Goal: Task Accomplishment & Management: Manage account settings

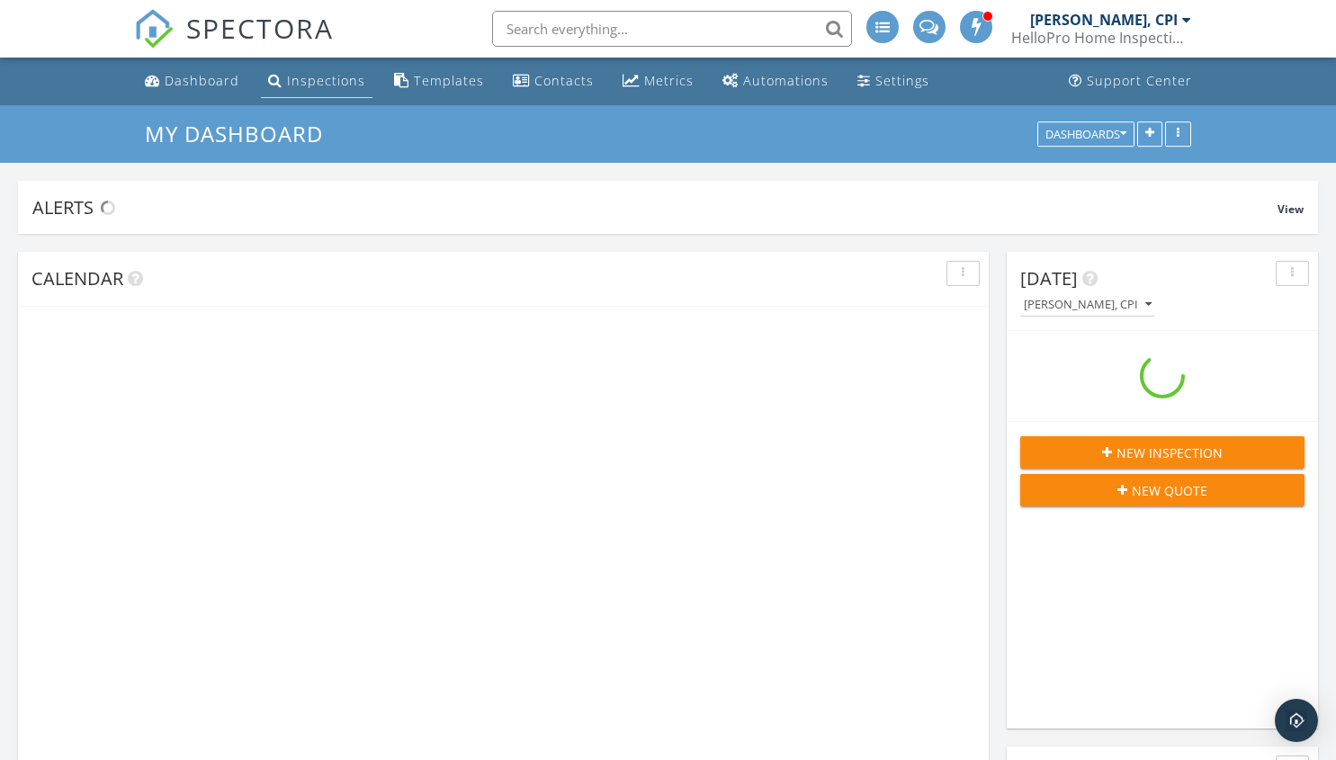
scroll to position [2385, 1364]
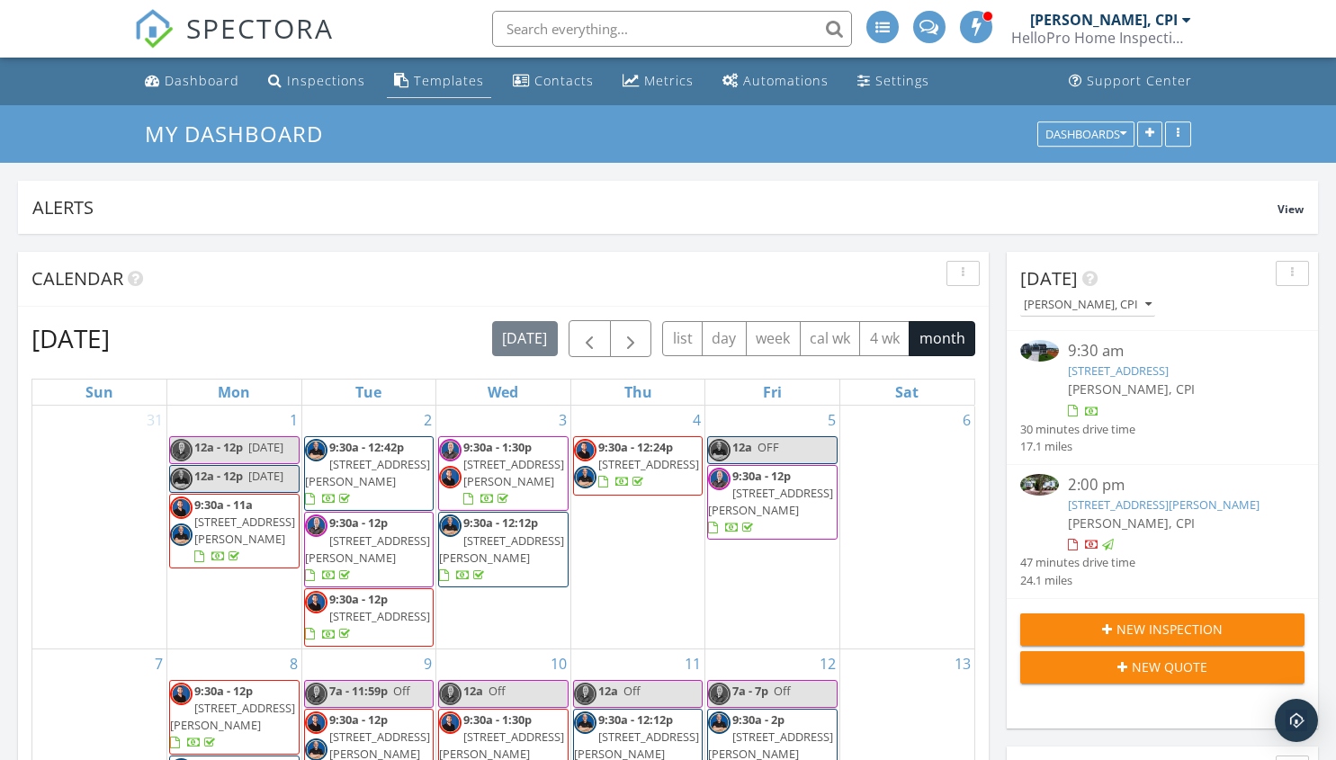
click at [430, 88] on div "Templates" at bounding box center [449, 80] width 70 height 17
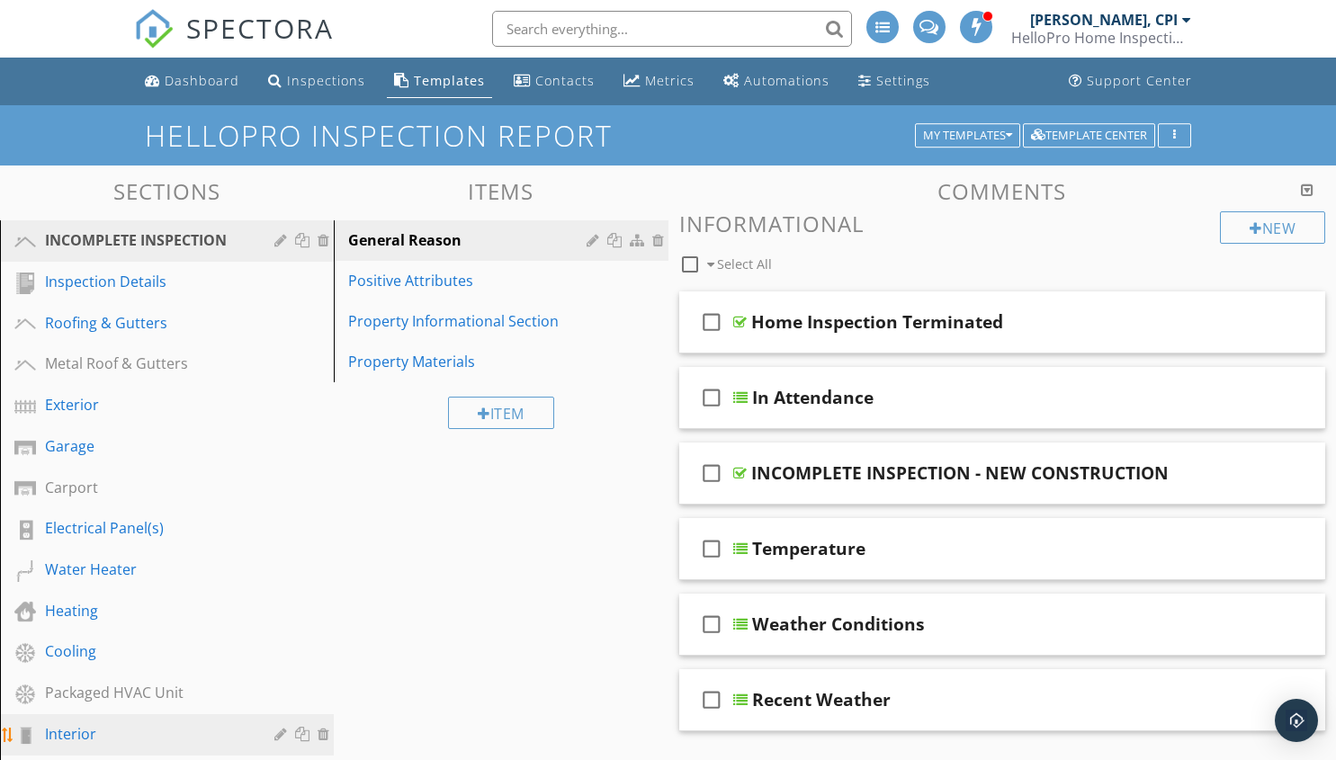
click at [92, 725] on div "Interior" at bounding box center [146, 734] width 203 height 22
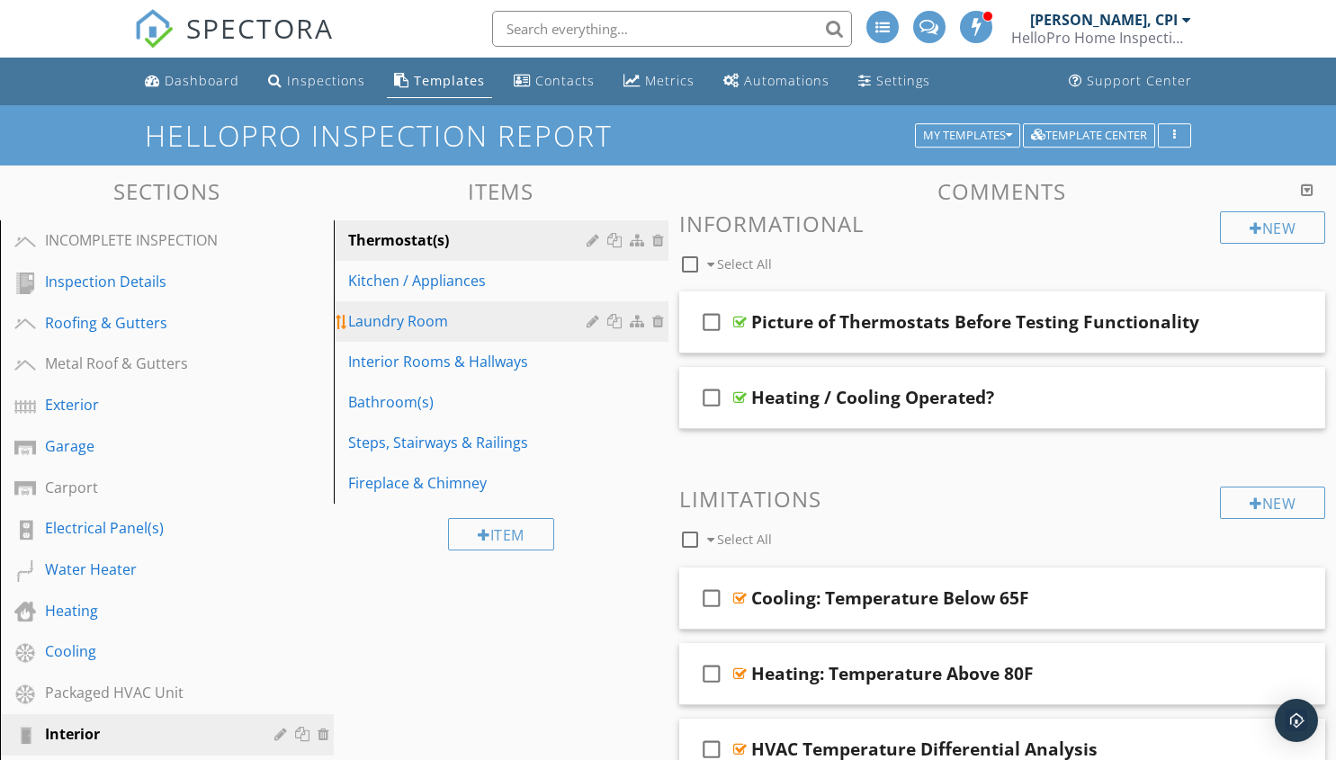
click at [411, 329] on div "Laundry Room" at bounding box center [469, 321] width 243 height 22
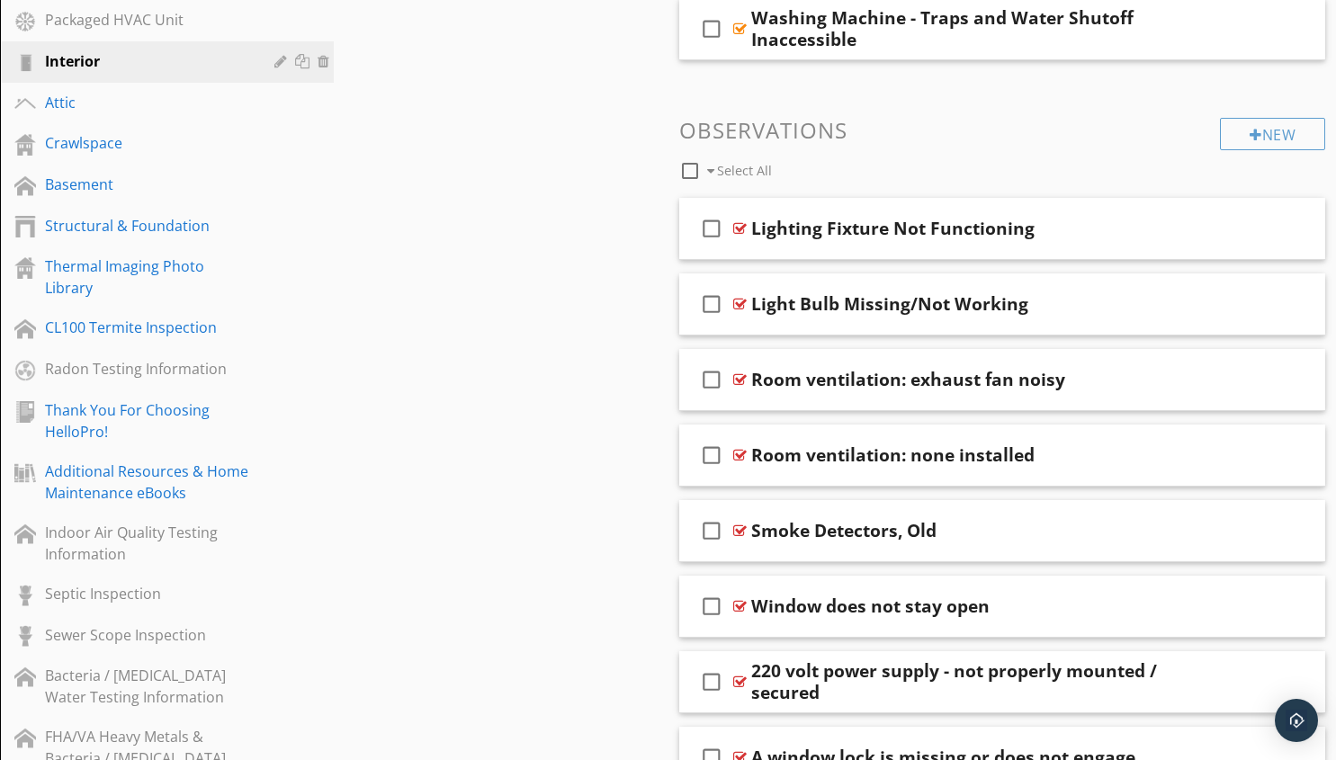
scroll to position [6371, 0]
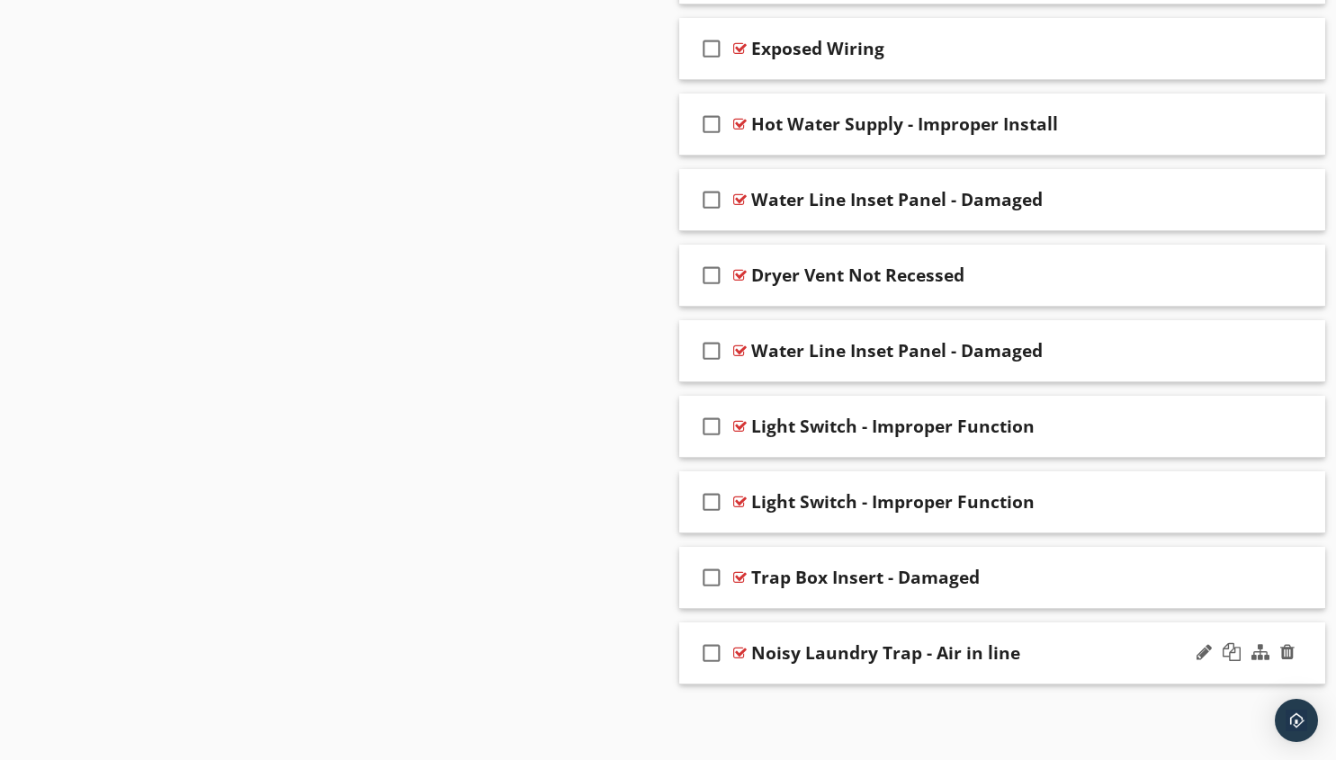
click at [983, 679] on div "check_box_outline_blank Noisy Laundry Trap - Air in line" at bounding box center [1002, 654] width 647 height 62
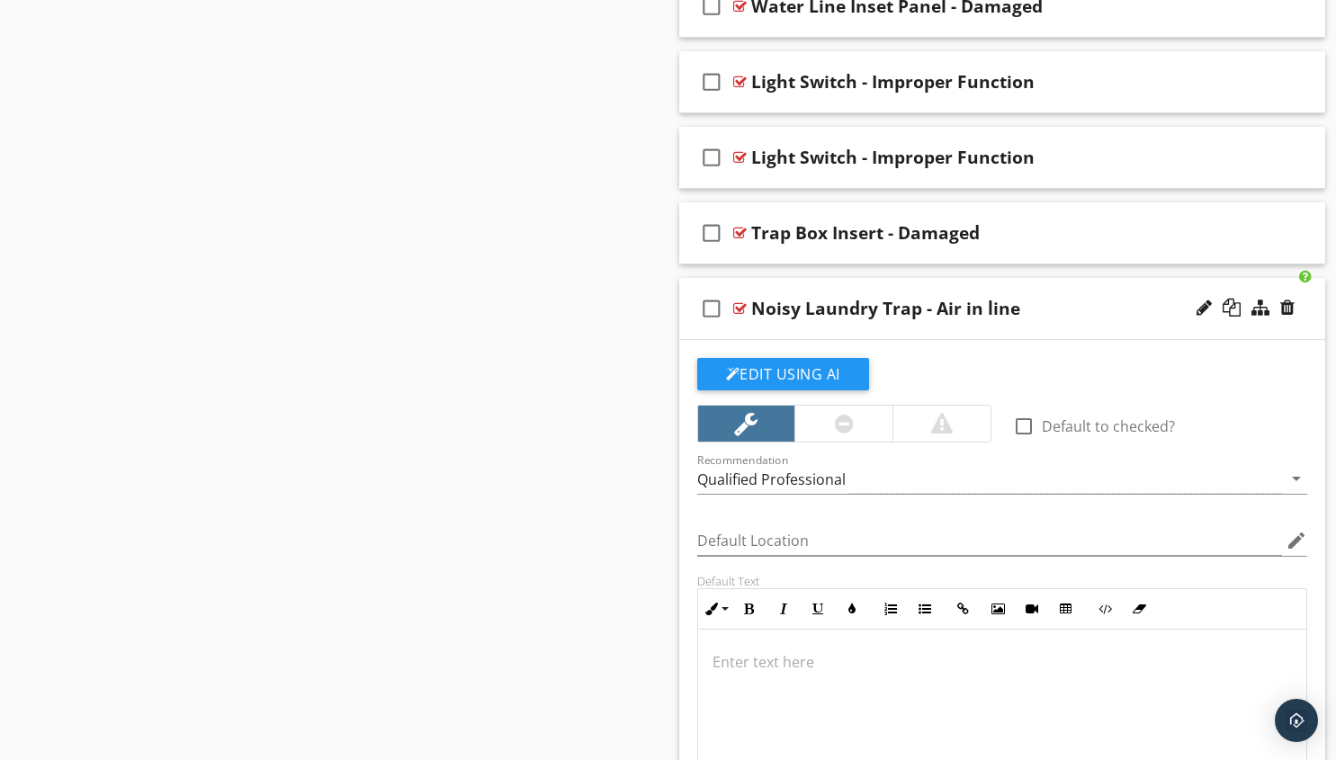
scroll to position [6731, 0]
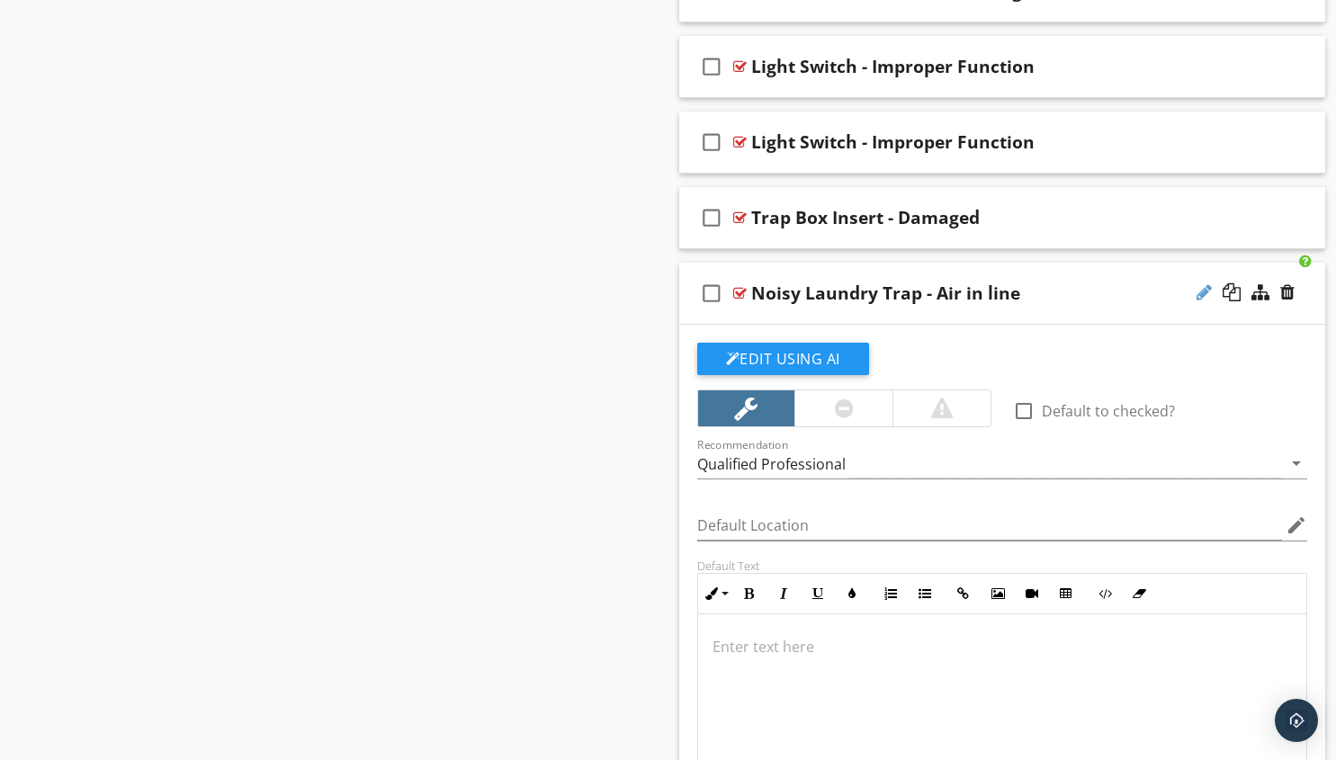
click at [1204, 295] on div at bounding box center [1204, 292] width 15 height 18
type input "Noisy Laundry Trap - Air In The LIne"
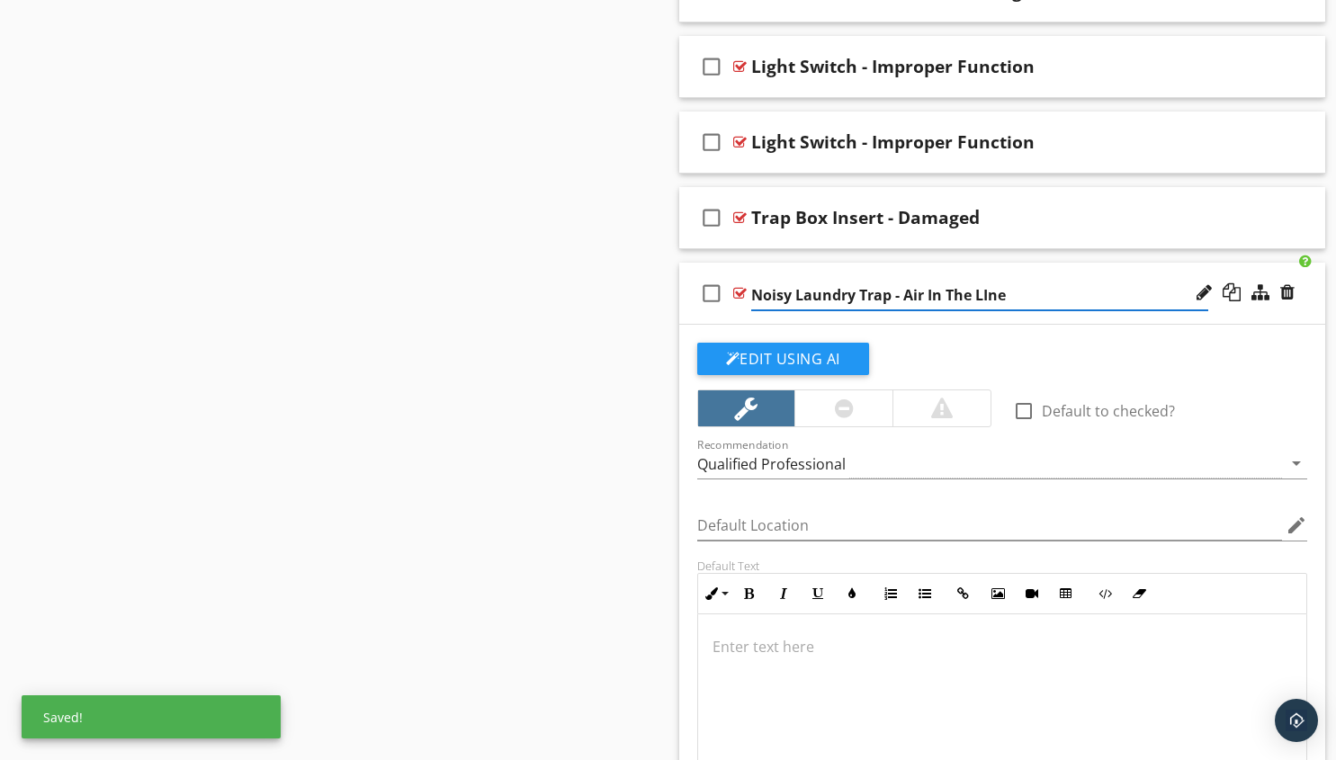
click at [859, 660] on div at bounding box center [1002, 705] width 609 height 180
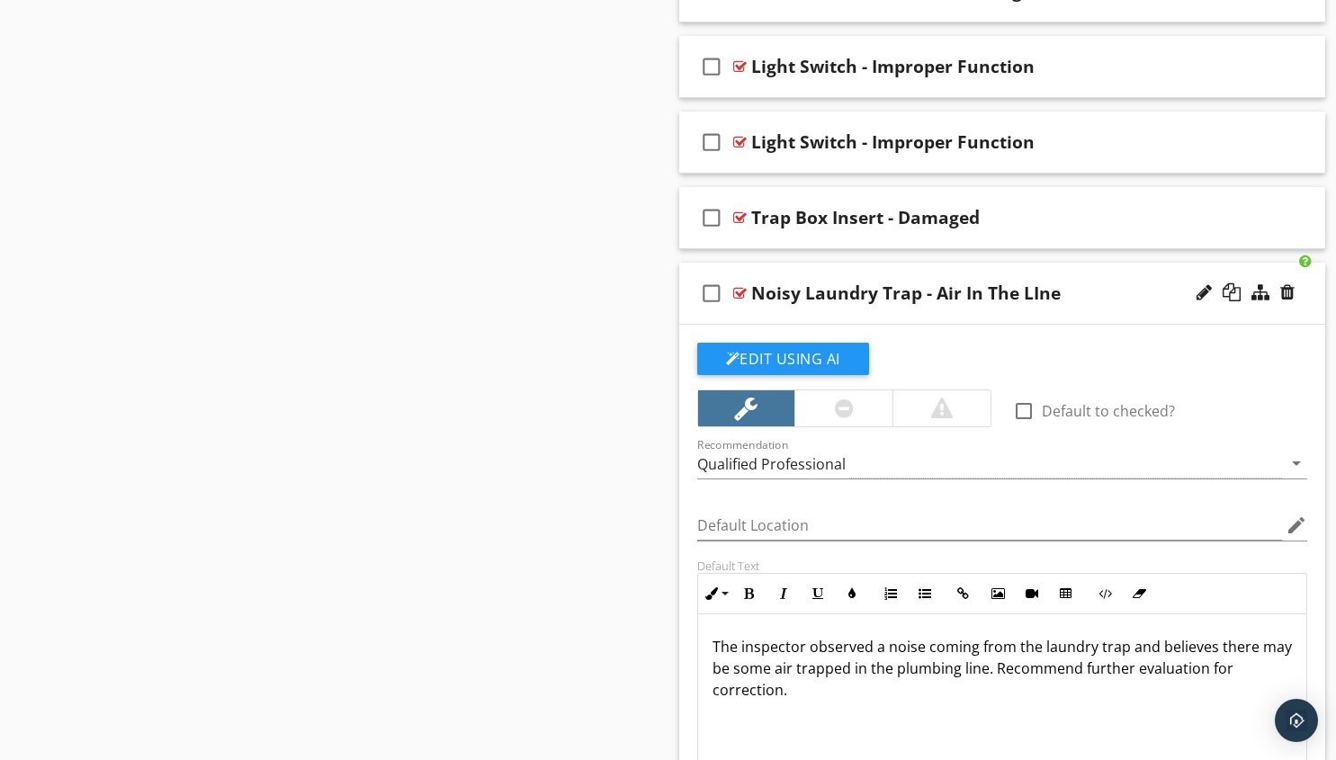
click at [895, 319] on div "check_box_outline_blank Noisy Laundry Trap - Air In The LIne" at bounding box center [1002, 294] width 647 height 62
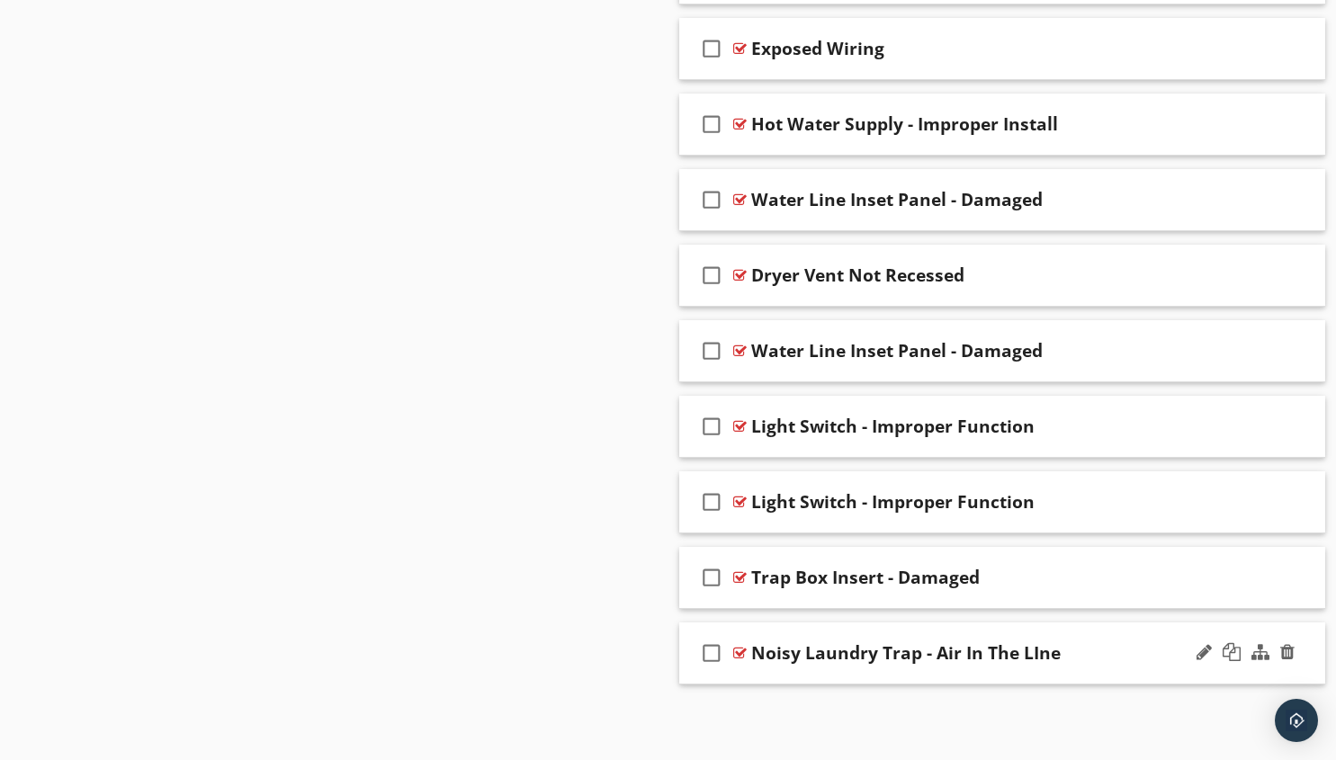
scroll to position [6371, 0]
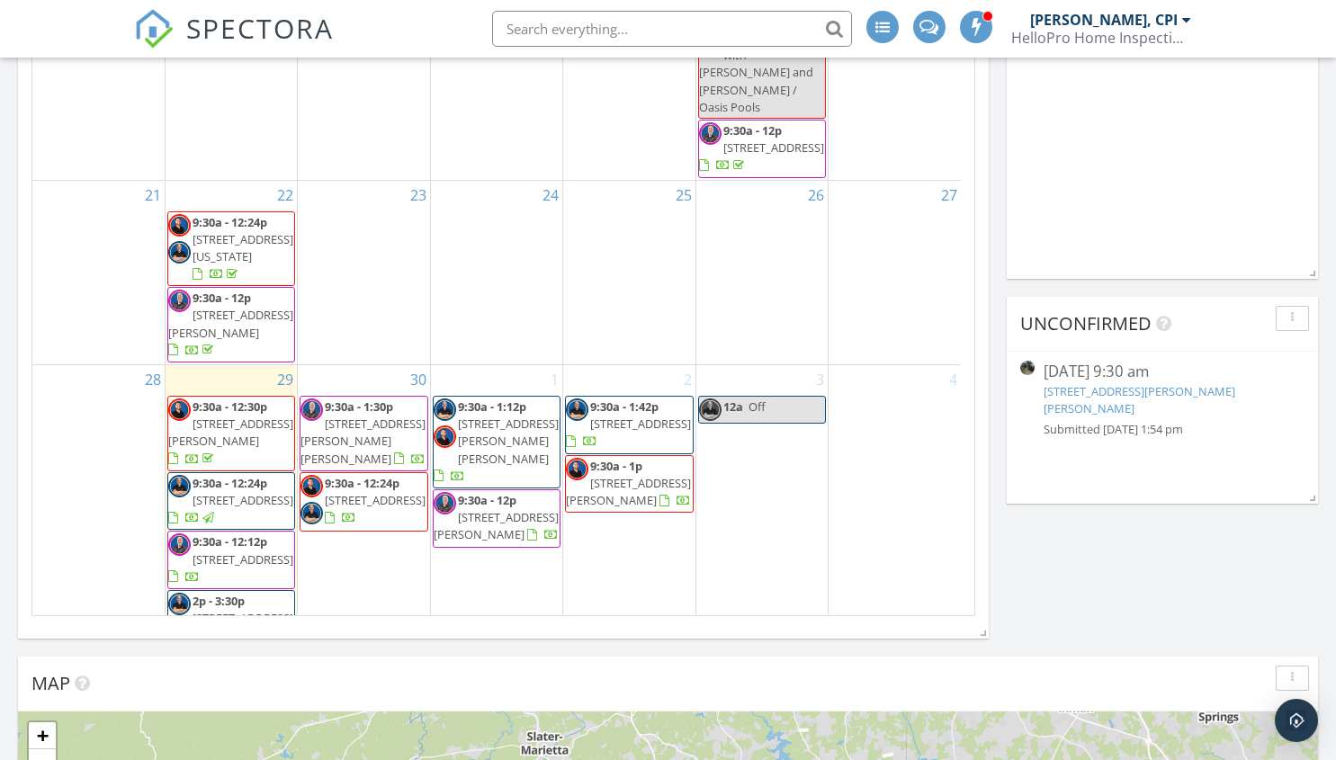
scroll to position [810, 0]
click at [1080, 481] on div "Unconfirmed 10/06/25 9:30 am 206 Looper Rd, Pelzer, SC 29669 Submitted 09/26/25…" at bounding box center [1162, 400] width 311 height 207
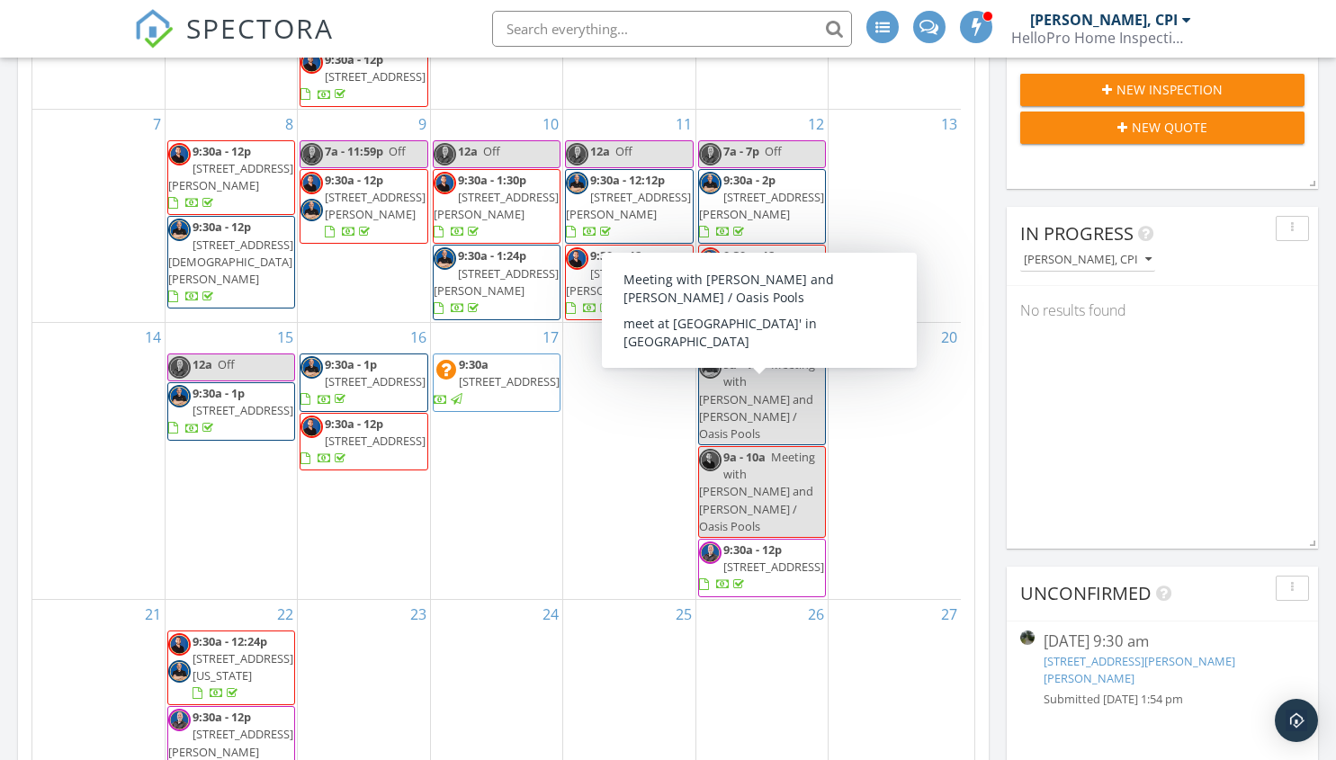
scroll to position [0, 0]
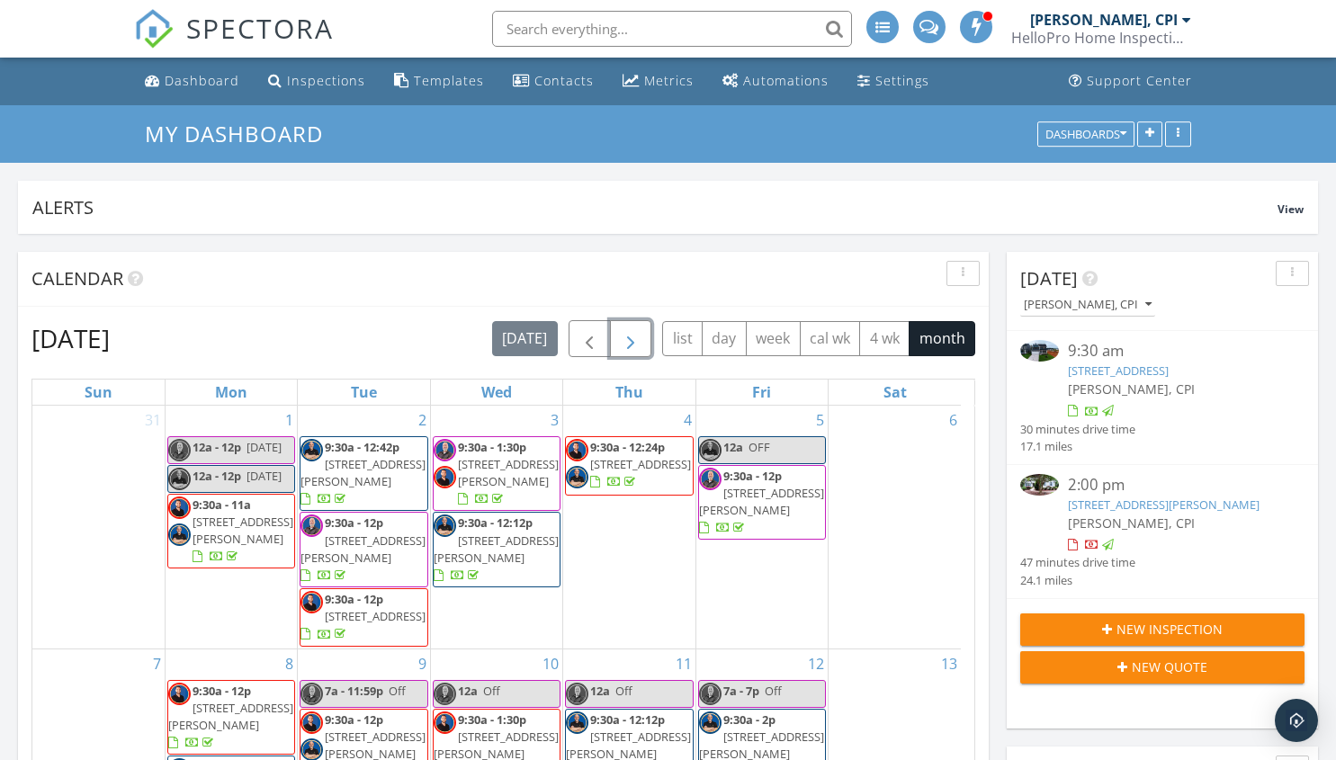
click at [628, 342] on span "button" at bounding box center [631, 339] width 22 height 22
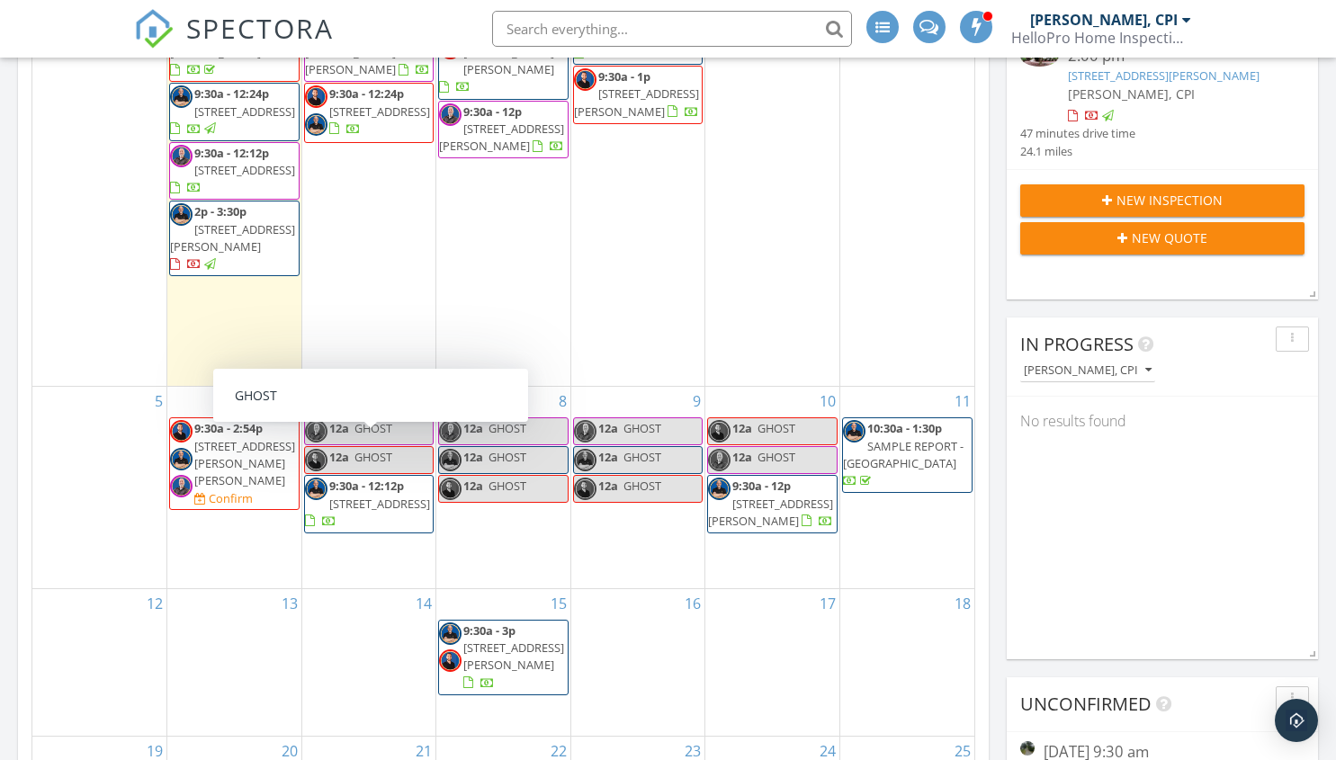
scroll to position [450, 0]
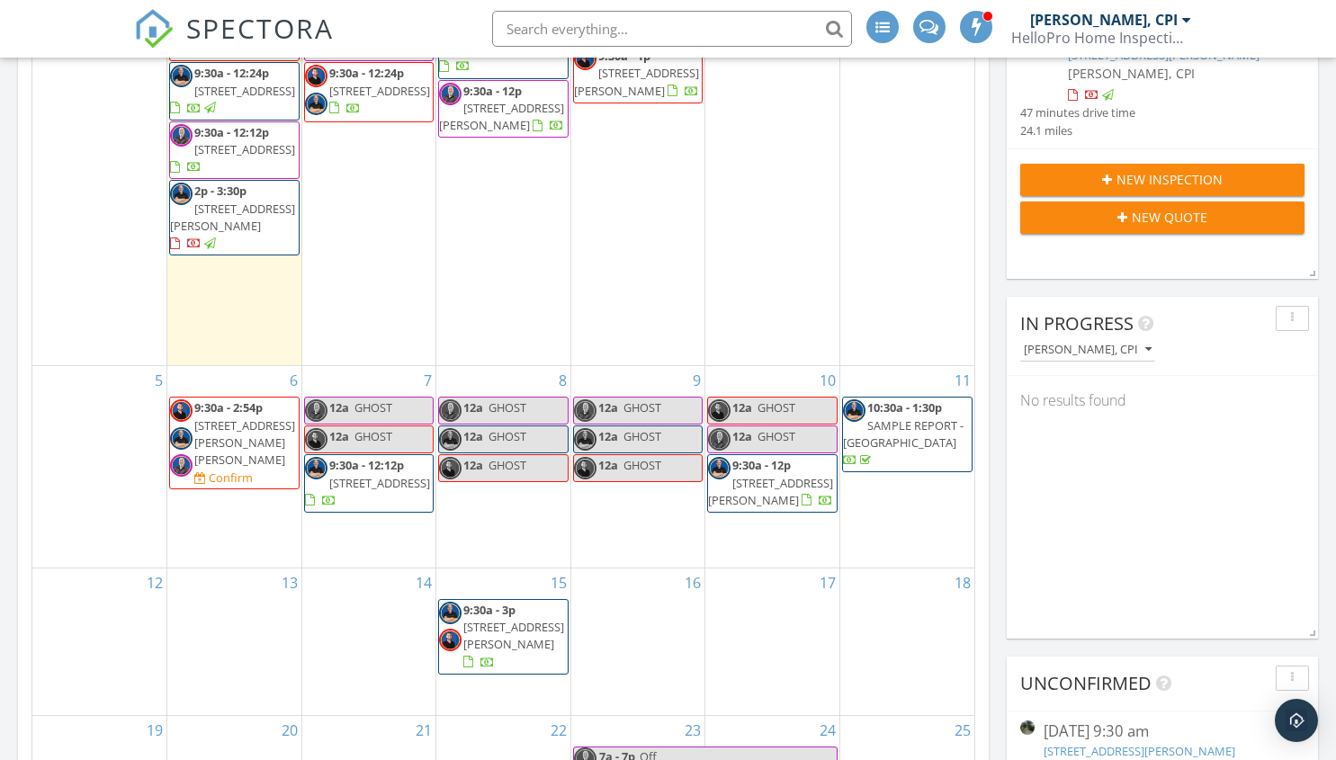
click at [1082, 515] on div "In Progress James Andrews, CPI No results found" at bounding box center [1162, 468] width 311 height 342
click at [1084, 504] on div "In Progress James Andrews, CPI No results found" at bounding box center [1162, 468] width 311 height 342
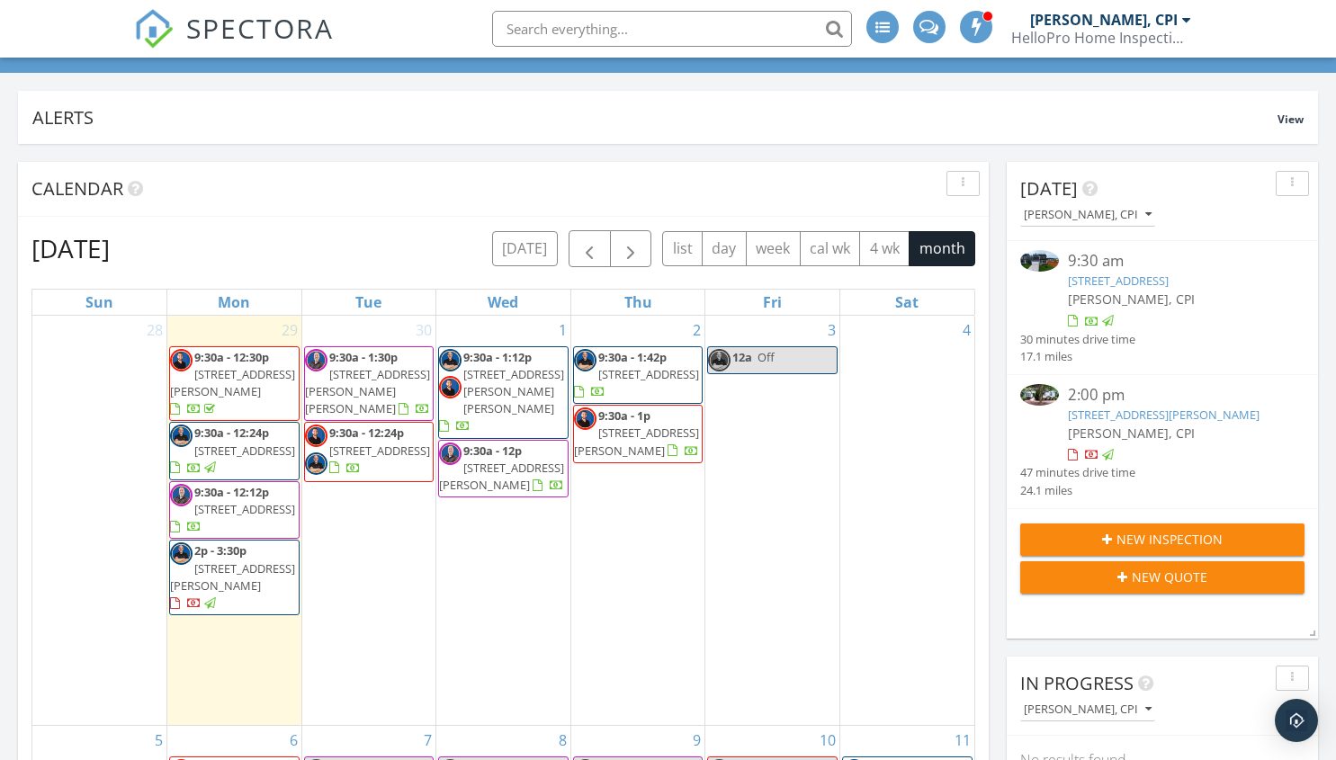
scroll to position [180, 0]
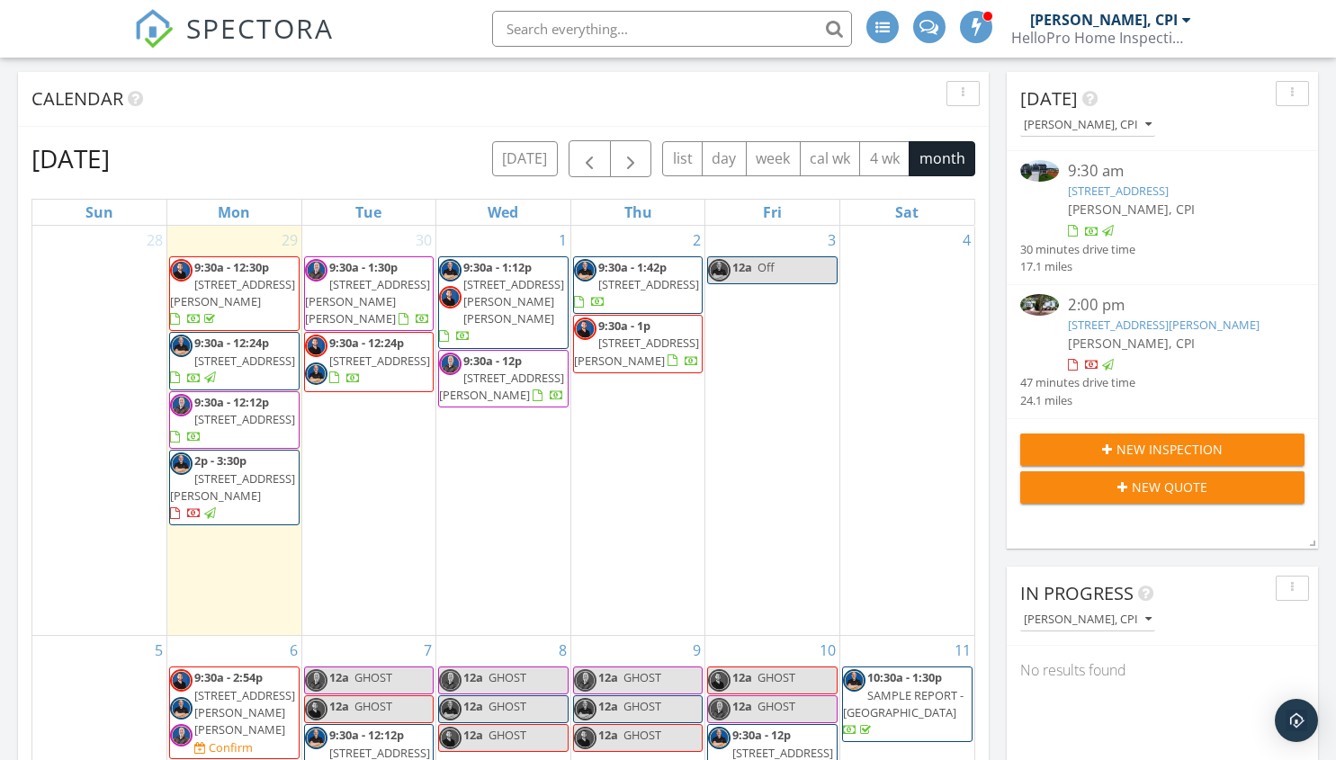
click at [768, 269] on span "Off" at bounding box center [766, 267] width 17 height 16
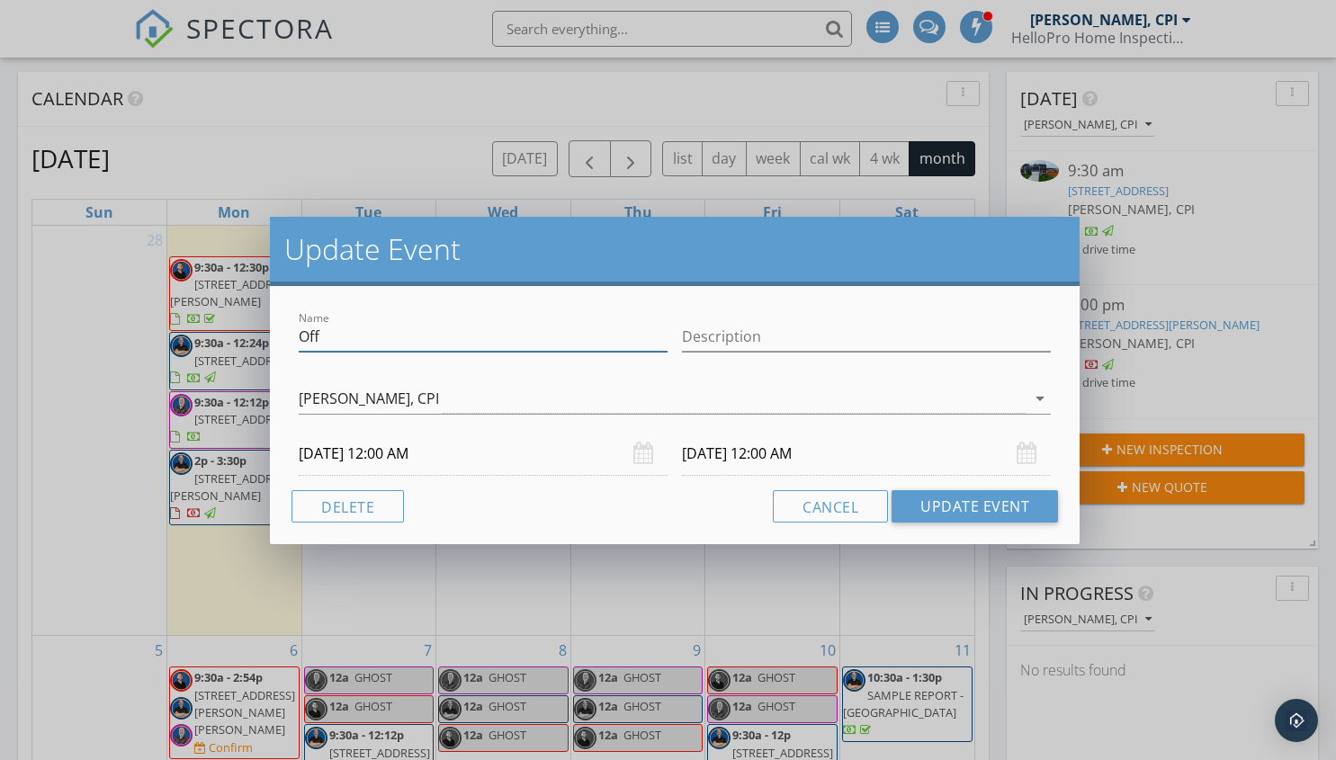
click at [350, 345] on input "Off" at bounding box center [483, 337] width 369 height 30
type input "O"
type input "Out of Town"
click at [978, 506] on button "Update Event" at bounding box center [975, 506] width 166 height 32
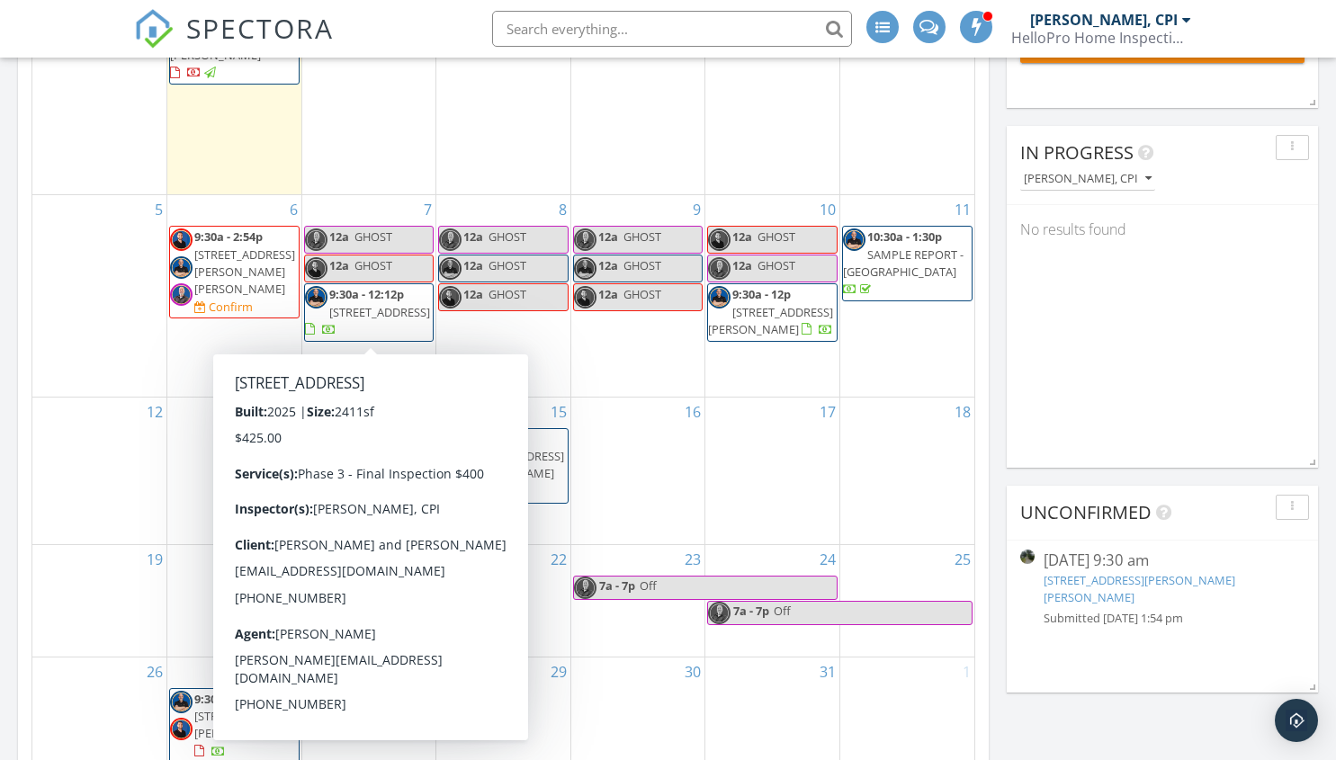
scroll to position [630, 0]
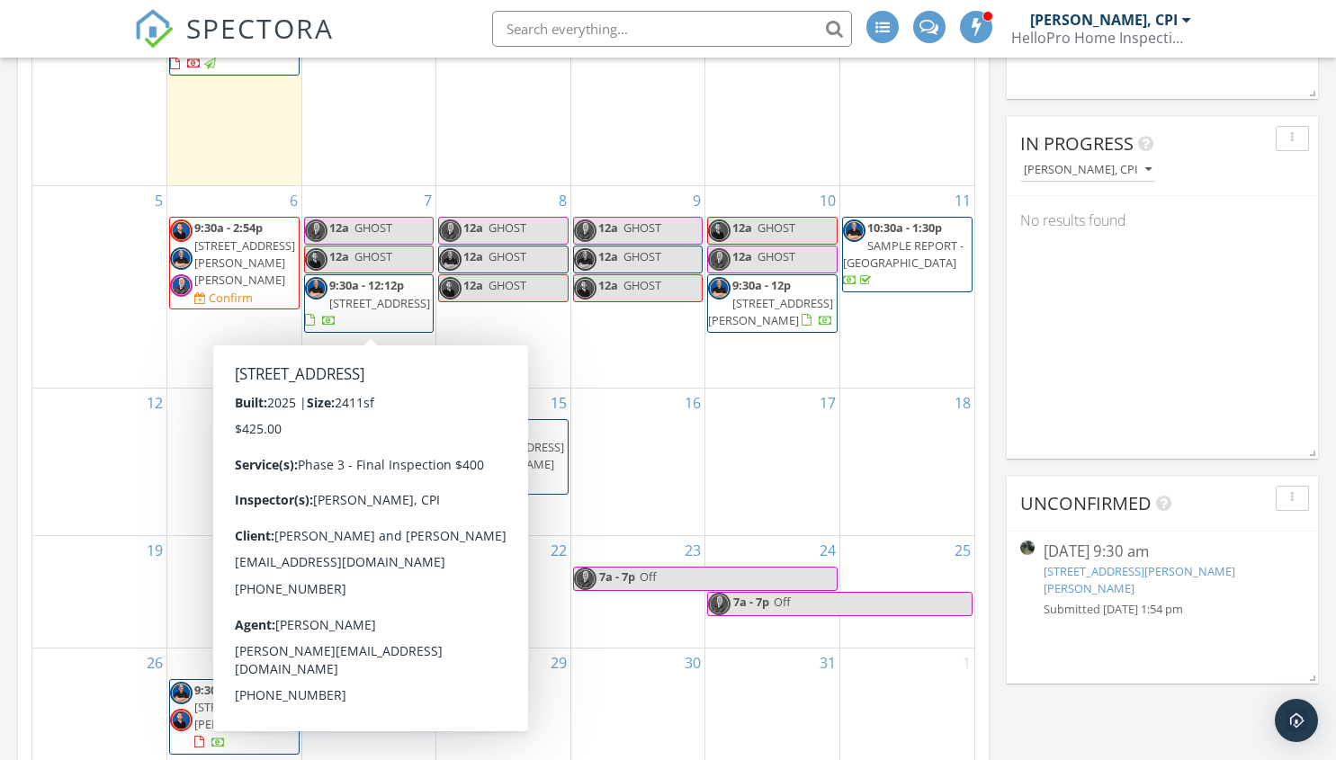
click at [1112, 376] on div "In Progress James Andrews, CPI No results found" at bounding box center [1162, 288] width 311 height 342
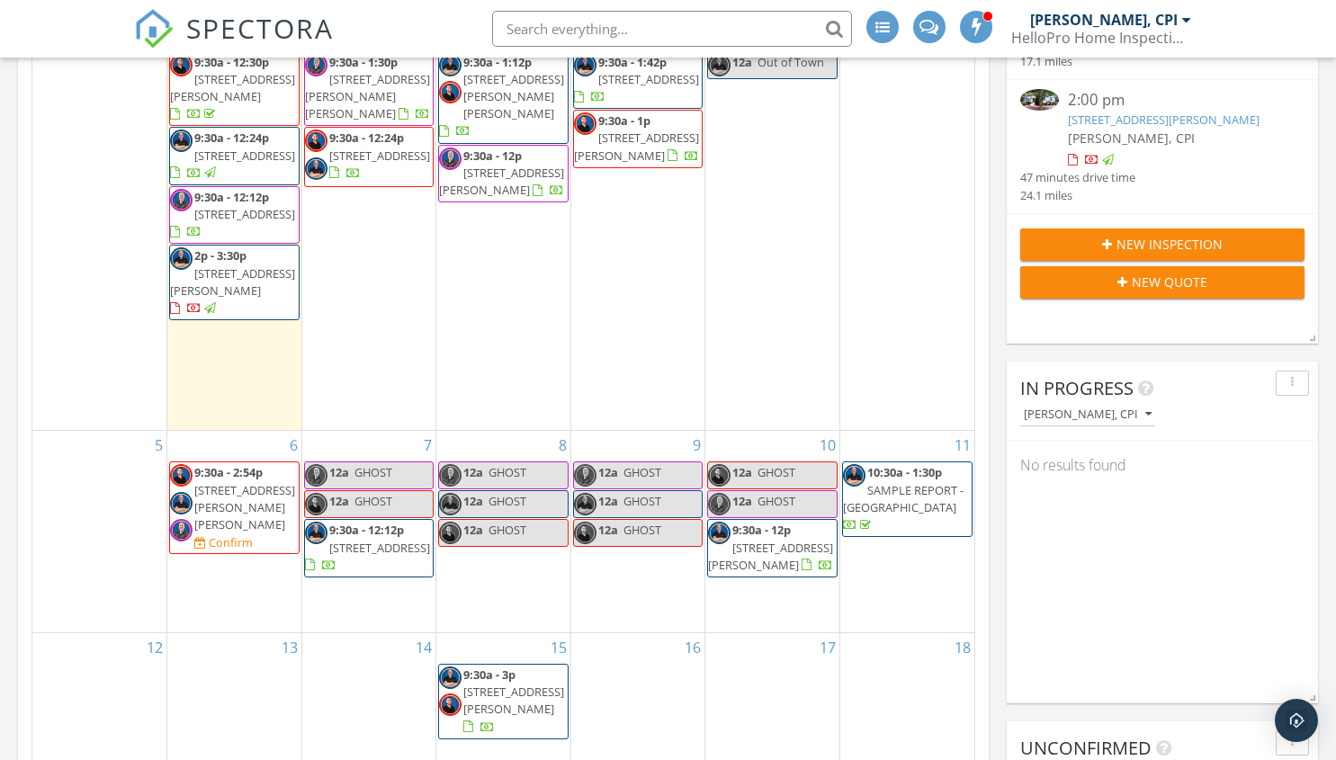
scroll to position [270, 0]
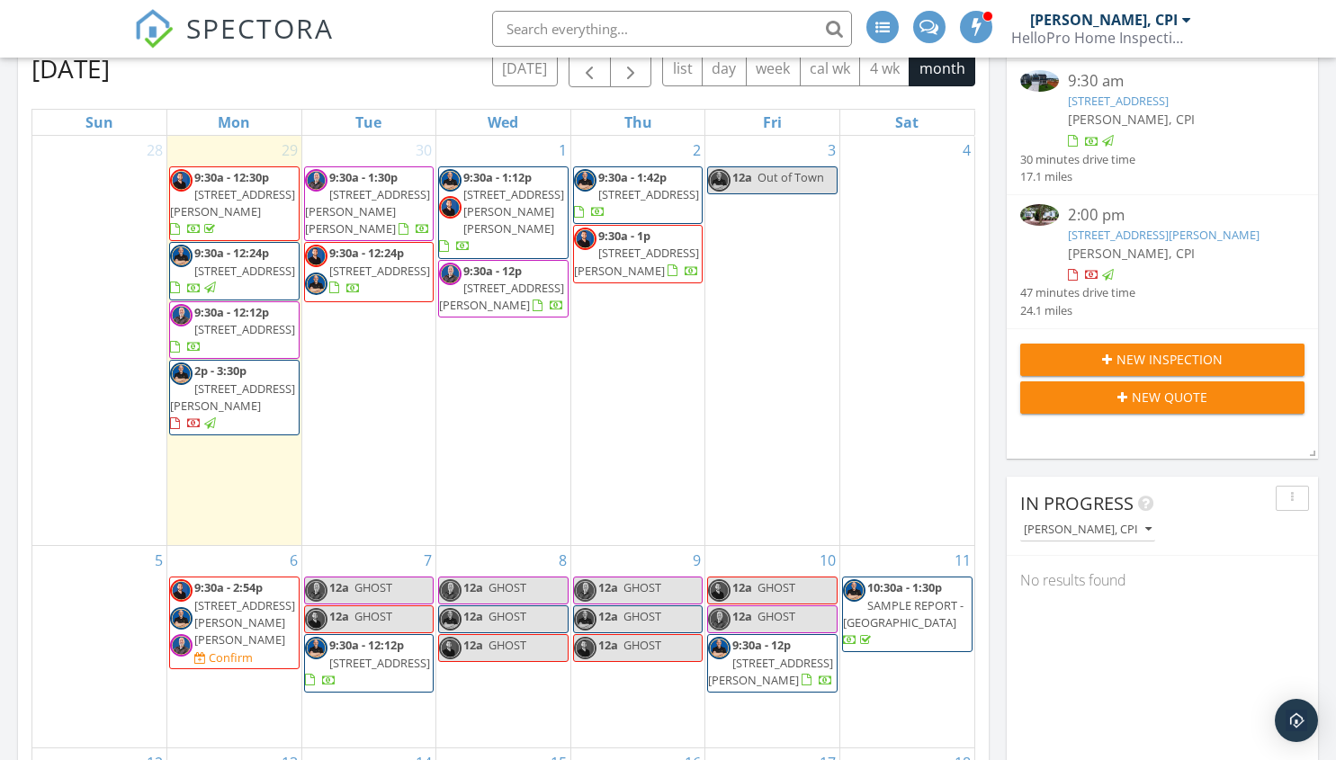
click at [1108, 625] on div "In Progress James Andrews, CPI No results found" at bounding box center [1162, 648] width 311 height 342
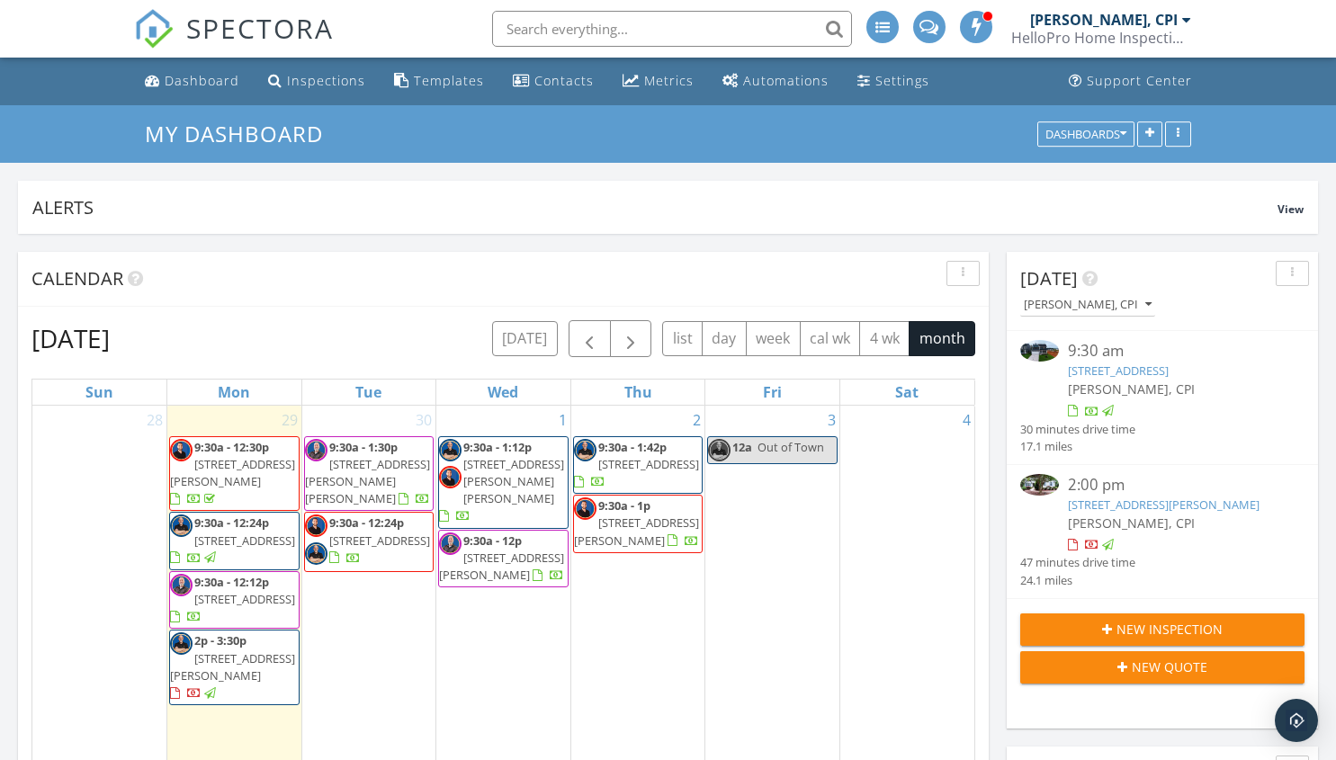
click at [1184, 20] on div at bounding box center [1186, 20] width 9 height 14
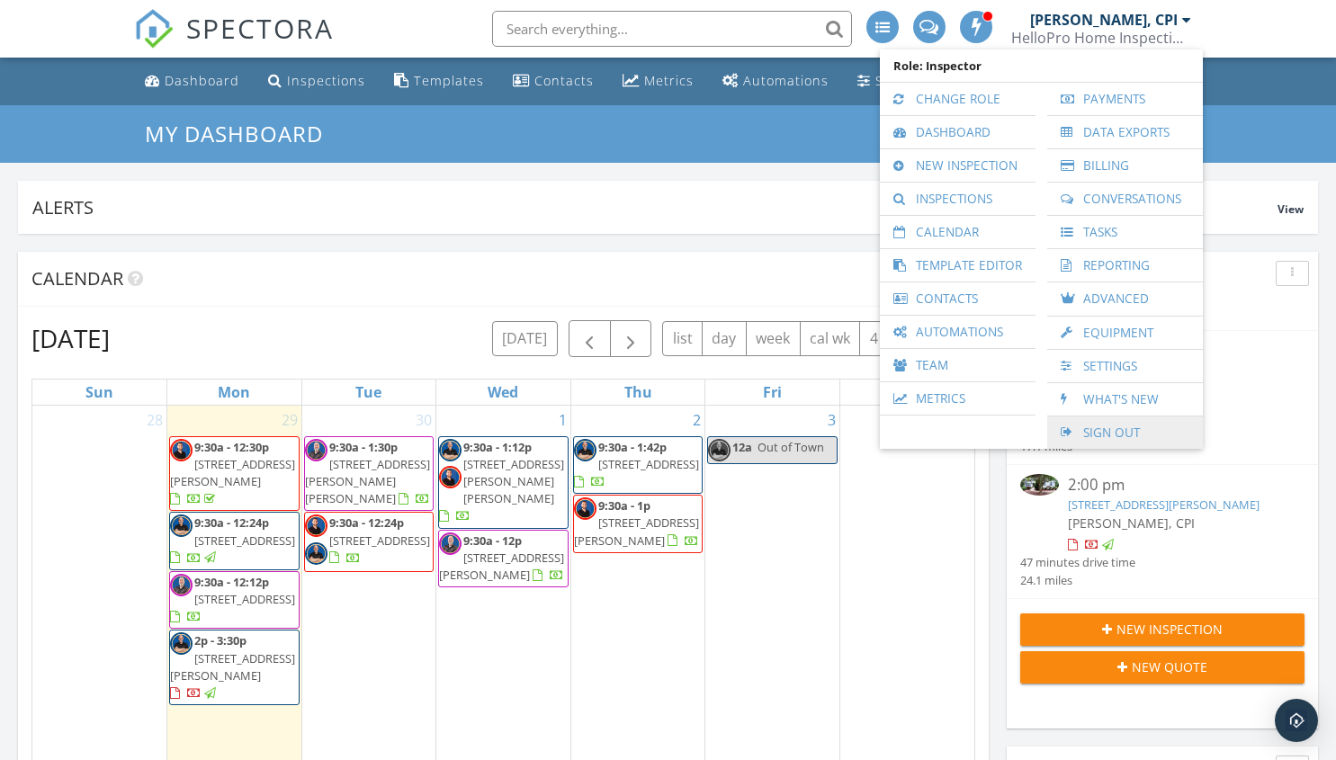
click at [1109, 432] on link "Sign Out" at bounding box center [1125, 433] width 138 height 32
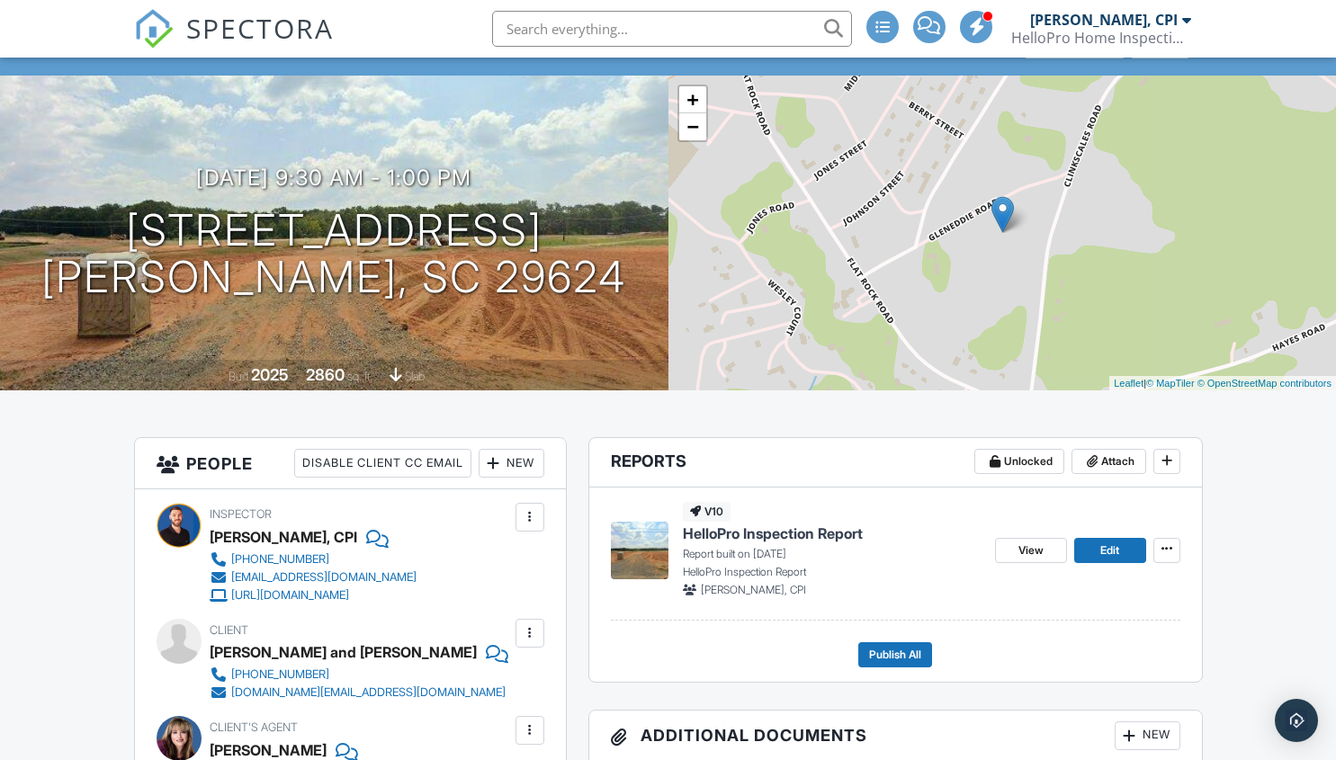
click at [503, 457] on div "New" at bounding box center [512, 463] width 66 height 29
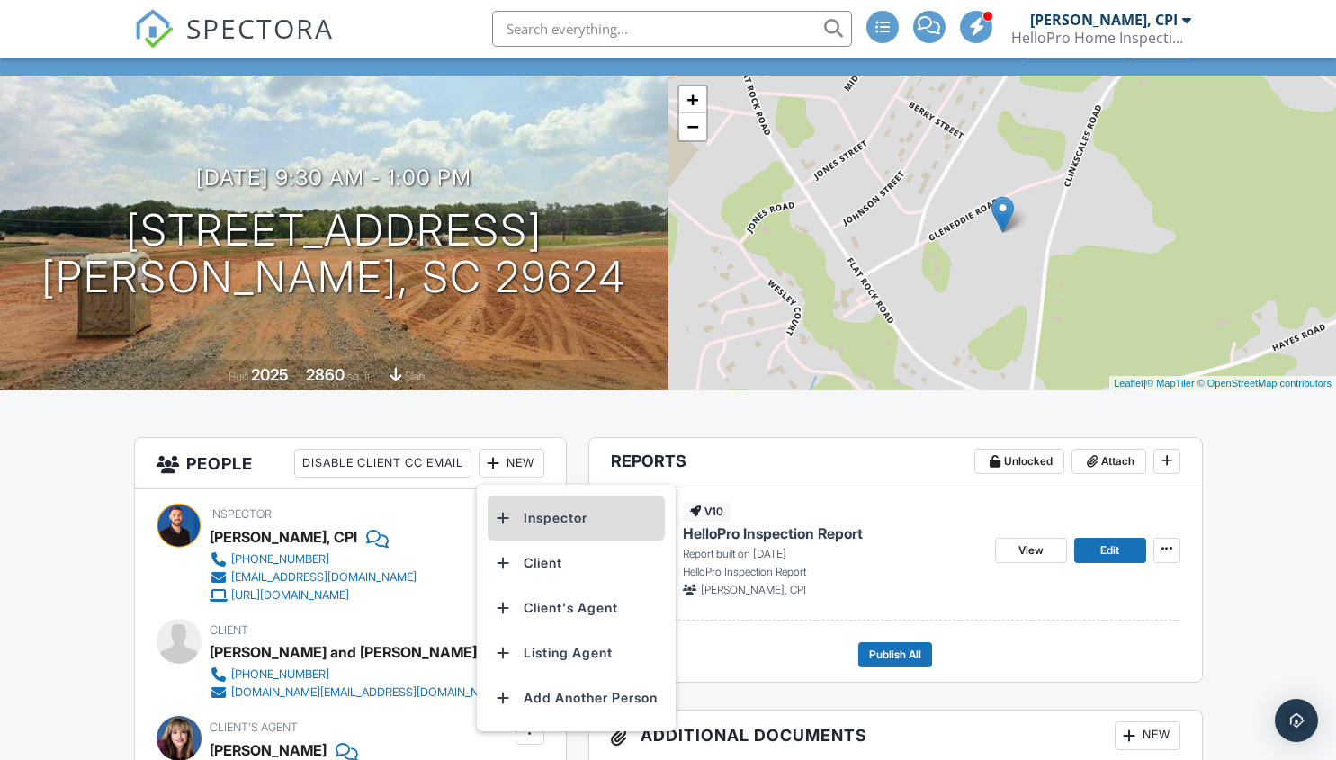
click at [535, 516] on li "Inspector" at bounding box center [576, 518] width 177 height 45
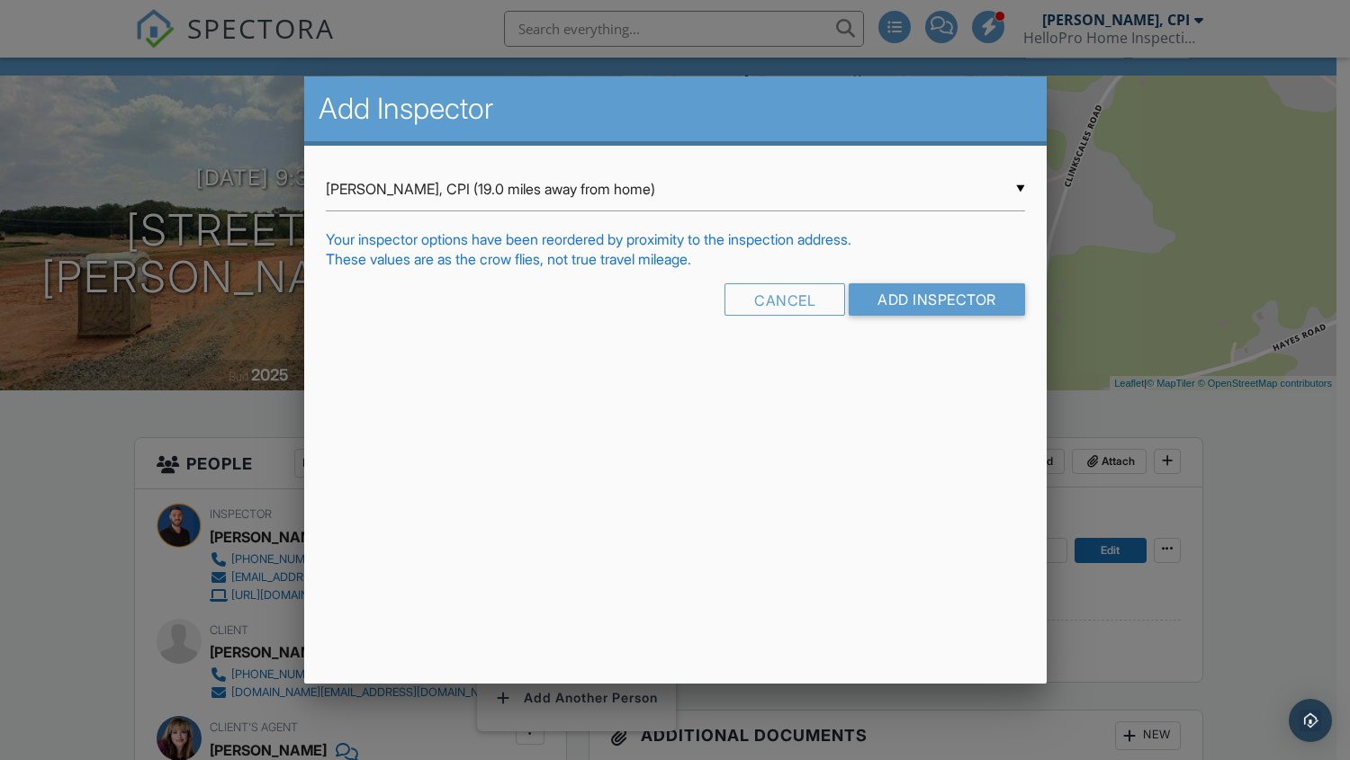
click at [579, 193] on input "Ken Byers, CPI (19.0 miles away from home)" at bounding box center [675, 189] width 699 height 44
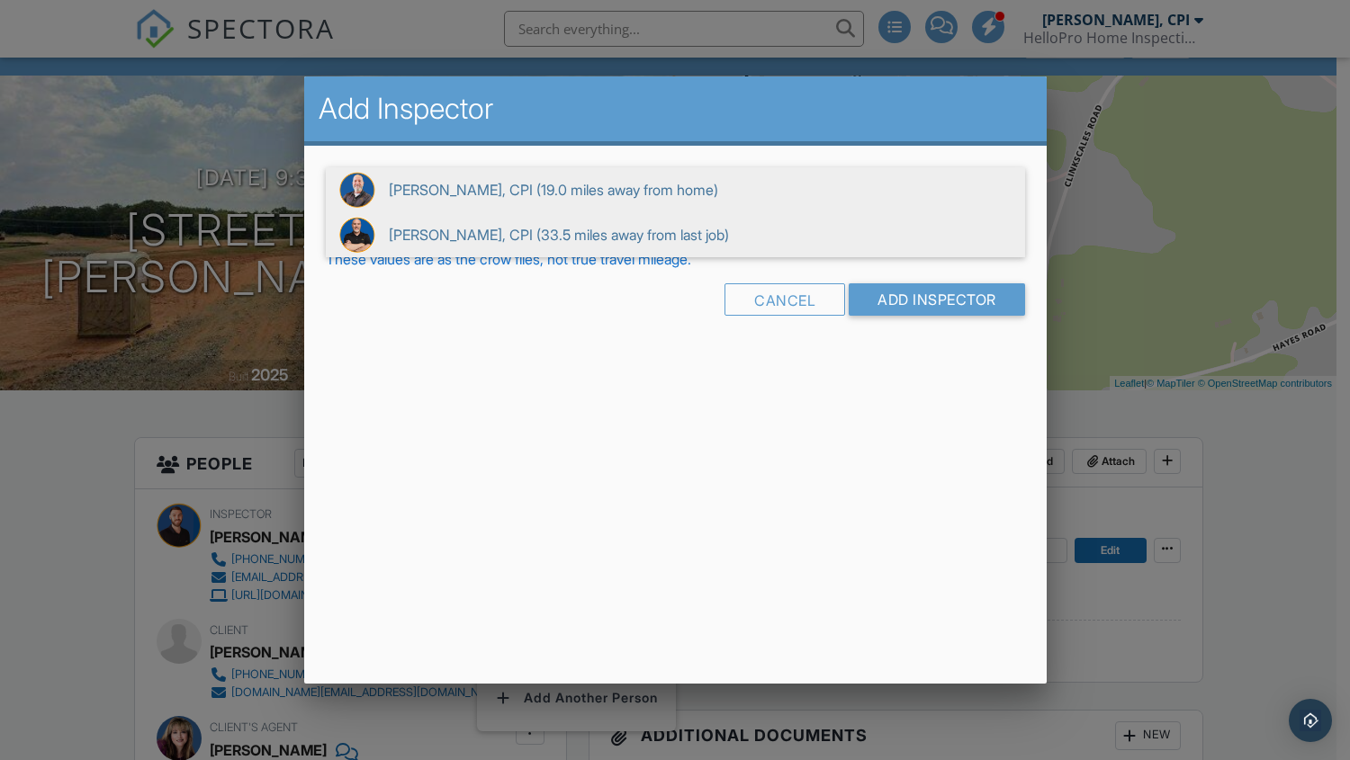
click at [431, 232] on span "James Andrews, CPI (33.5 miles away from last job)" at bounding box center [675, 234] width 699 height 45
type input "James Andrews, CPI (33.5 miles away from last job)"
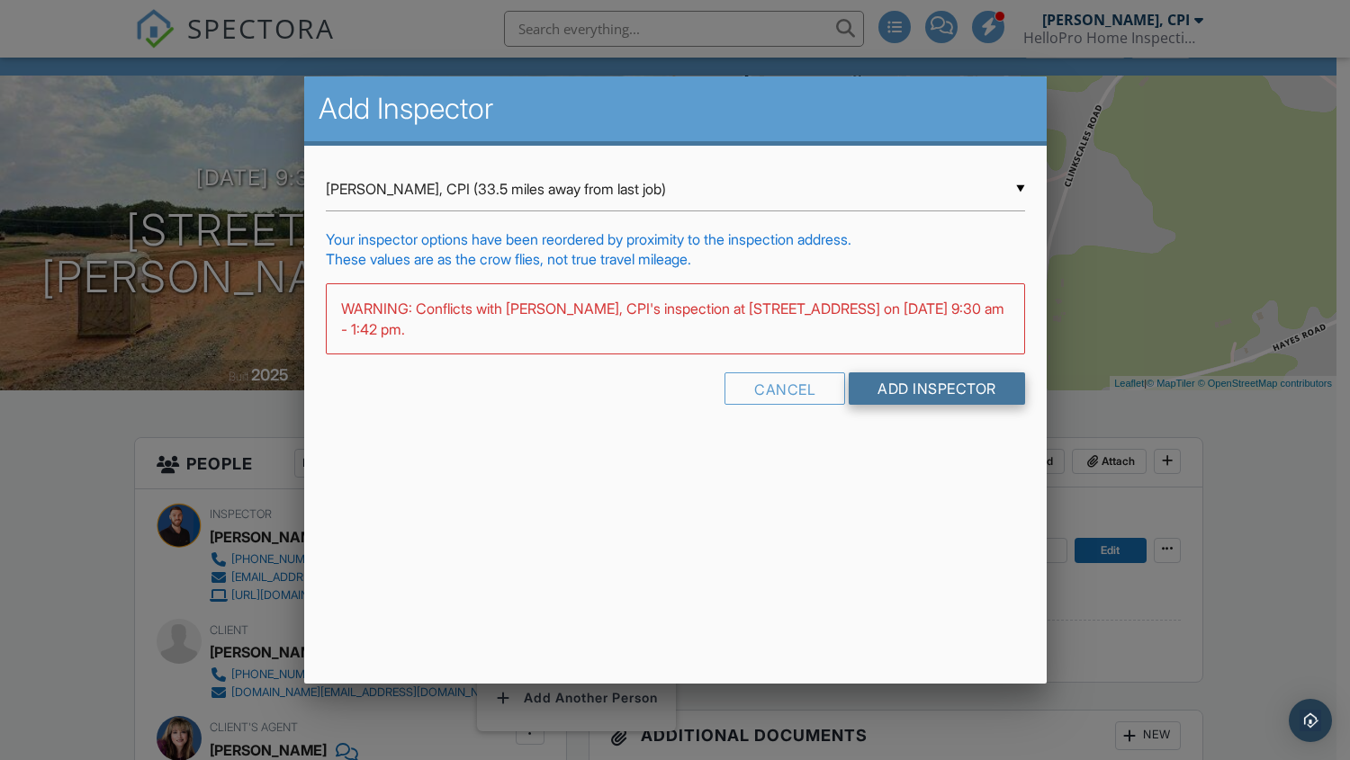
click at [927, 387] on input "Add Inspector" at bounding box center [937, 389] width 176 height 32
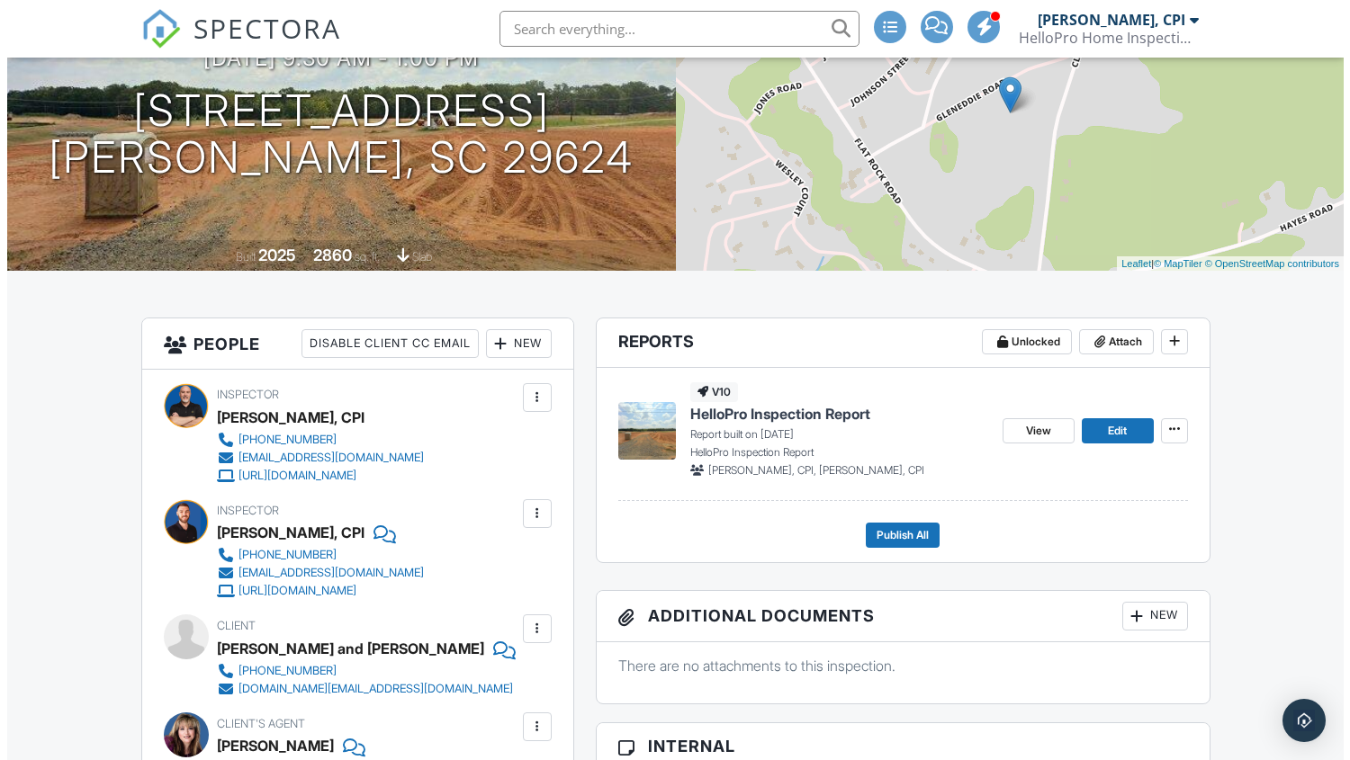
scroll to position [180, 0]
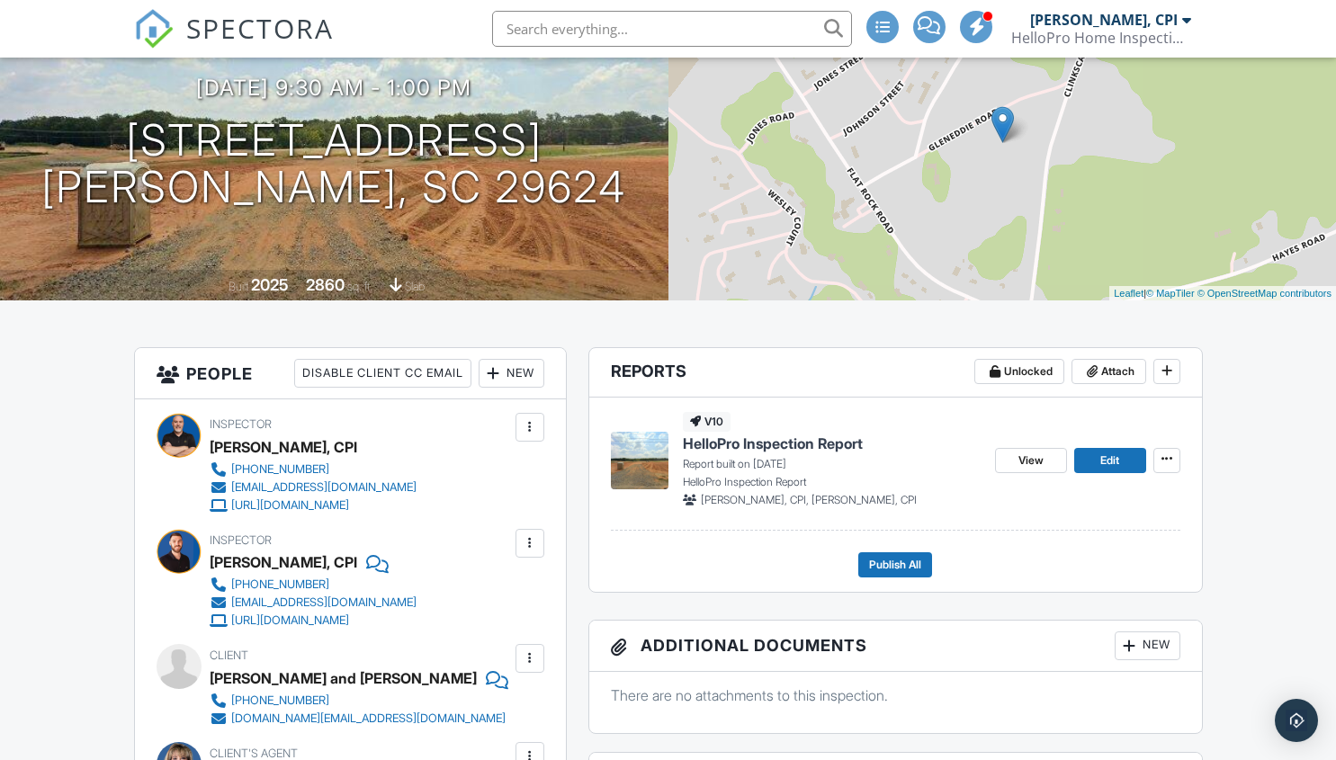
click at [503, 424] on div "Inspector James Andrews, CPI 864-370-5600 ContactUs@HelloProHi.com http://www.H…" at bounding box center [356, 463] width 293 height 101
click at [535, 427] on div at bounding box center [530, 427] width 18 height 18
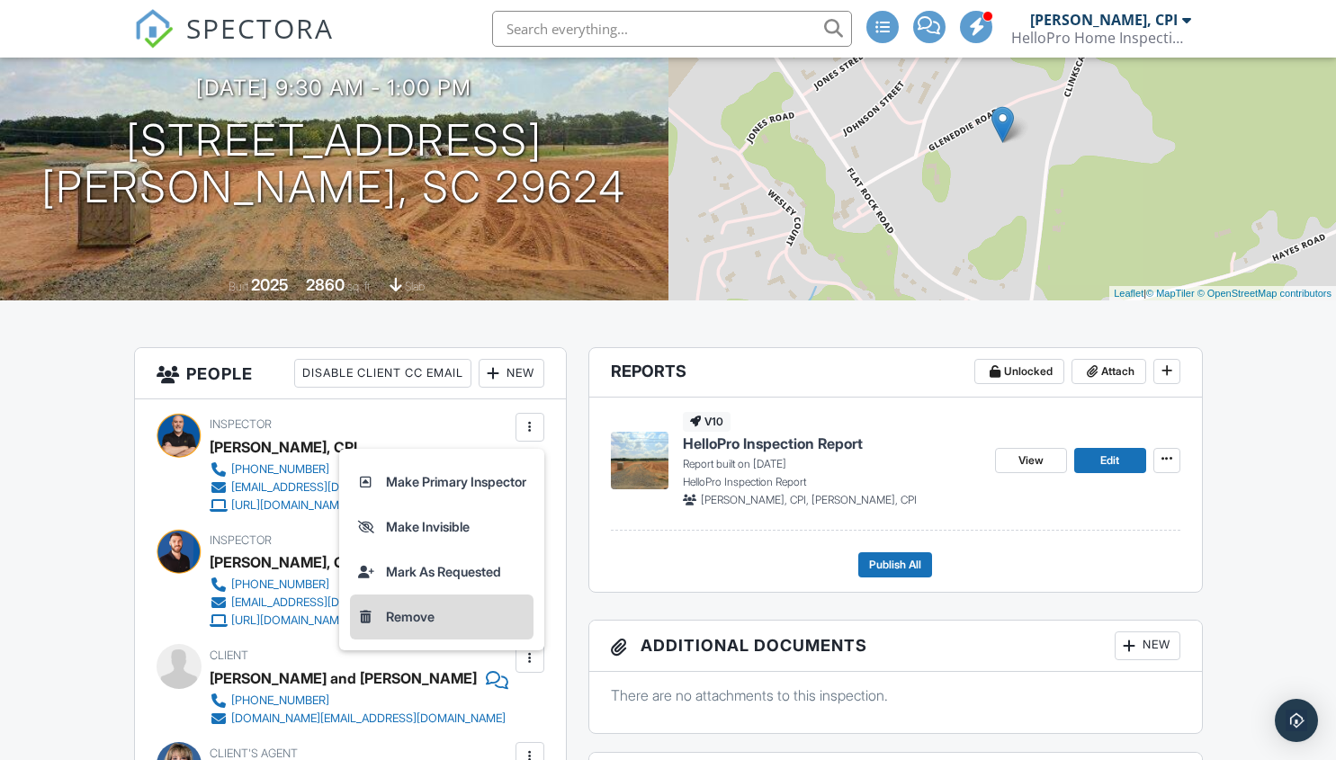
click at [432, 630] on li "Remove" at bounding box center [442, 617] width 184 height 45
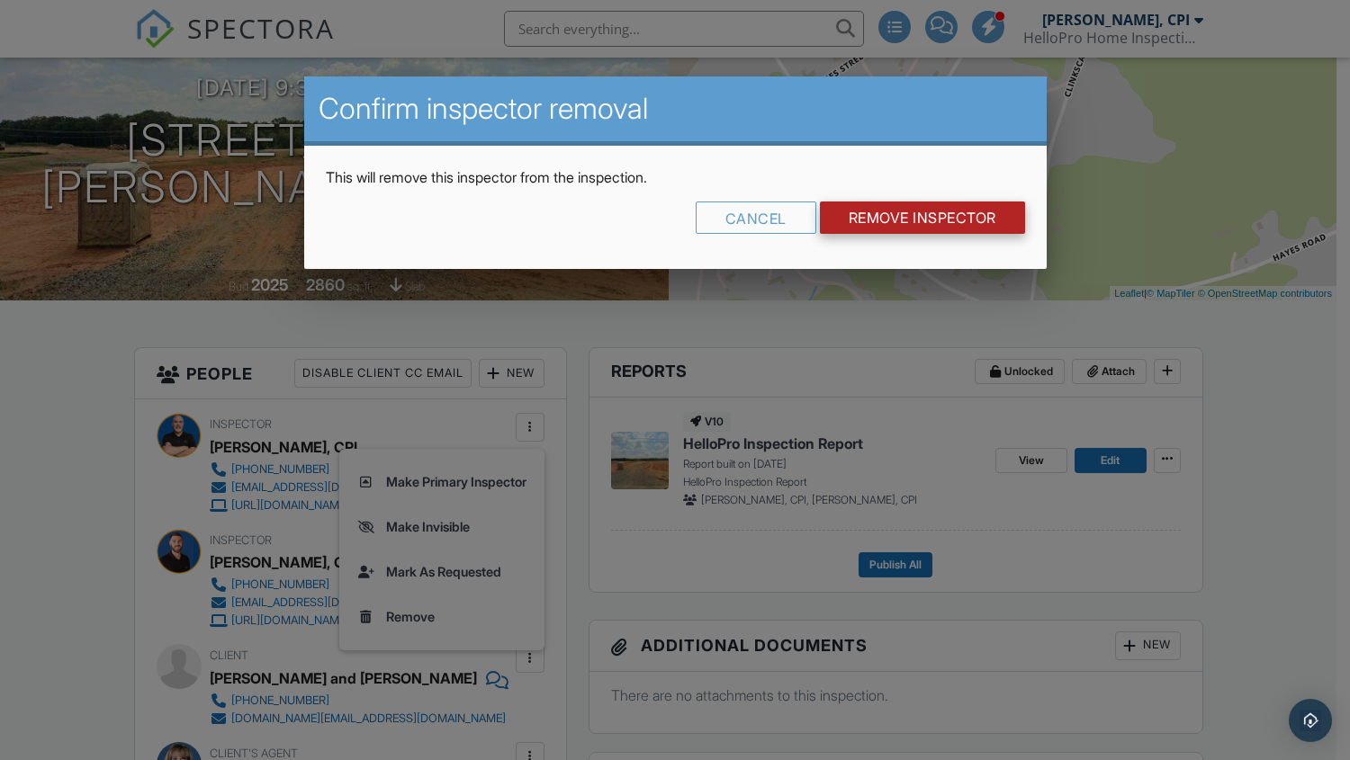
click at [860, 226] on input "Remove Inspector" at bounding box center [922, 218] width 205 height 32
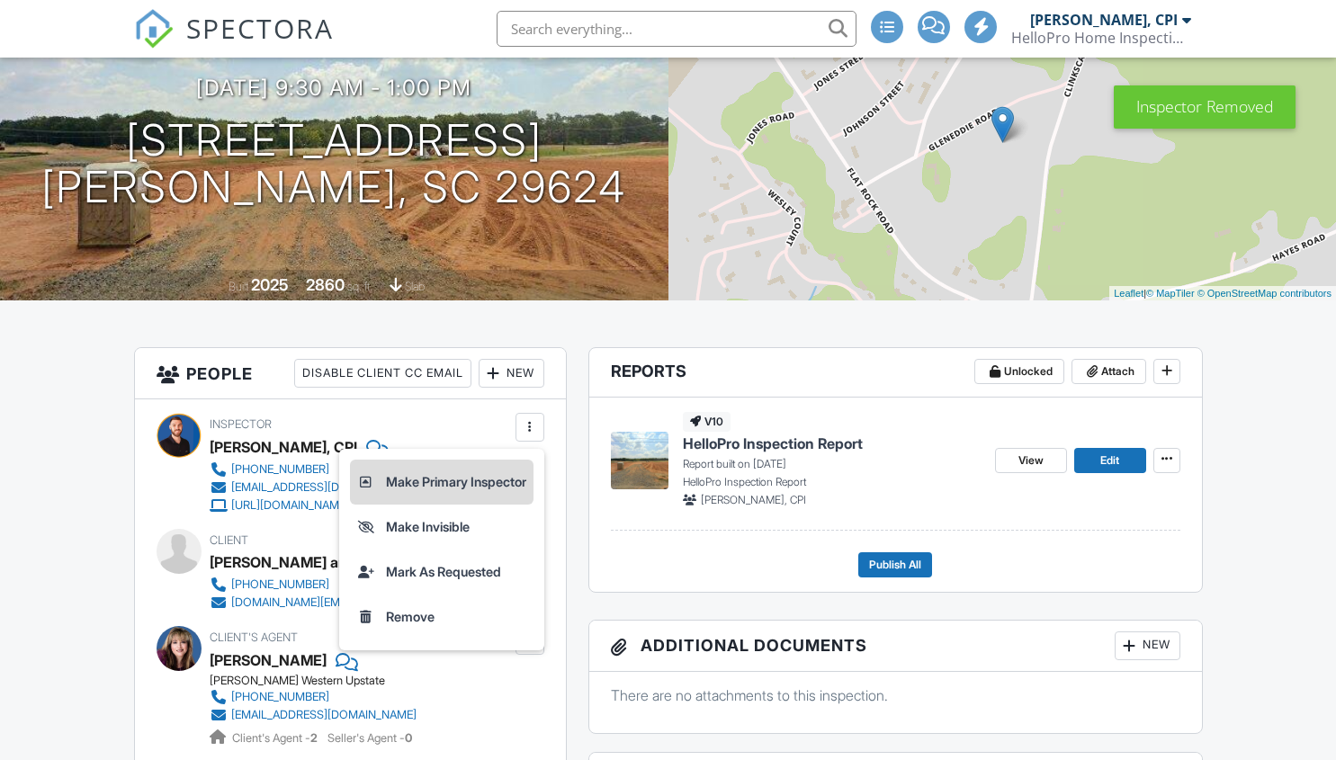
click at [461, 480] on li "Make Primary Inspector" at bounding box center [442, 482] width 184 height 45
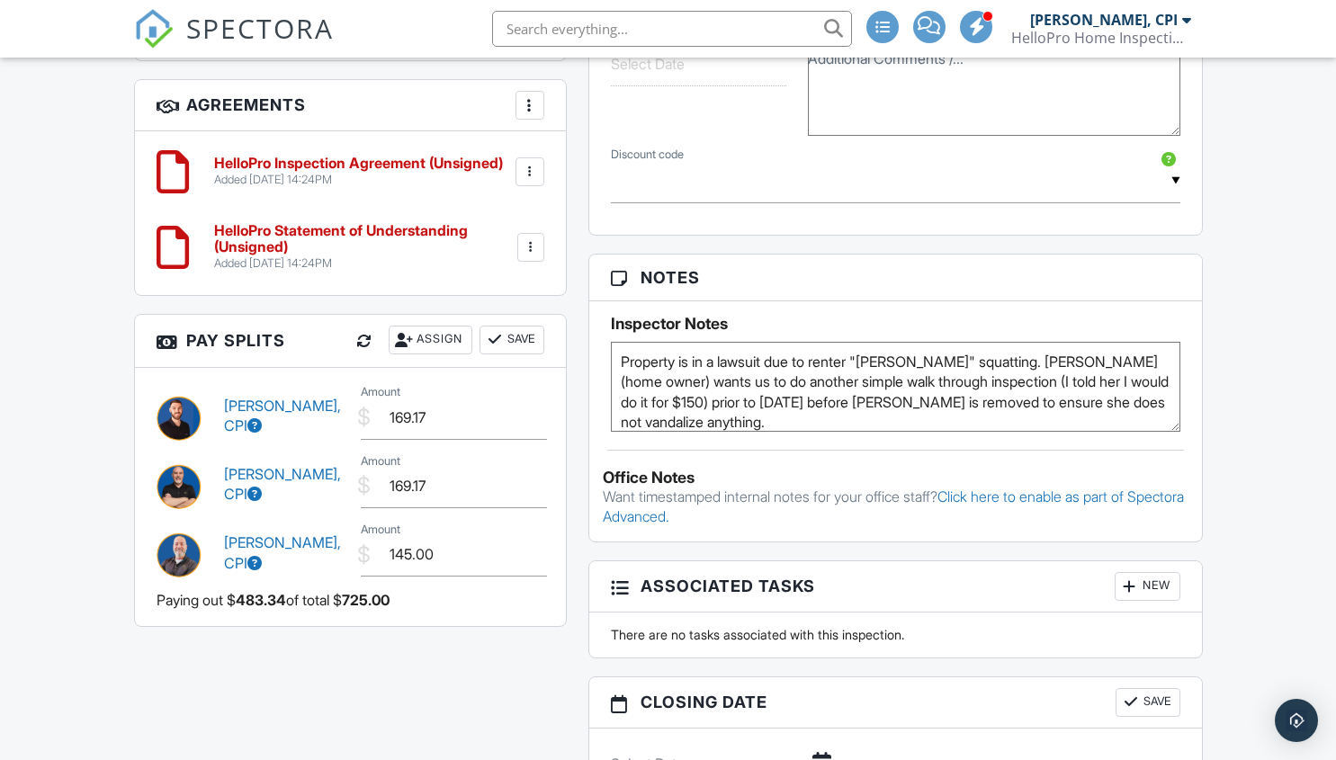
click at [619, 364] on textarea "Property is in a lawsuit due to renter "Samantha Burgess" squatting. Cindy (hom…" at bounding box center [896, 387] width 570 height 90
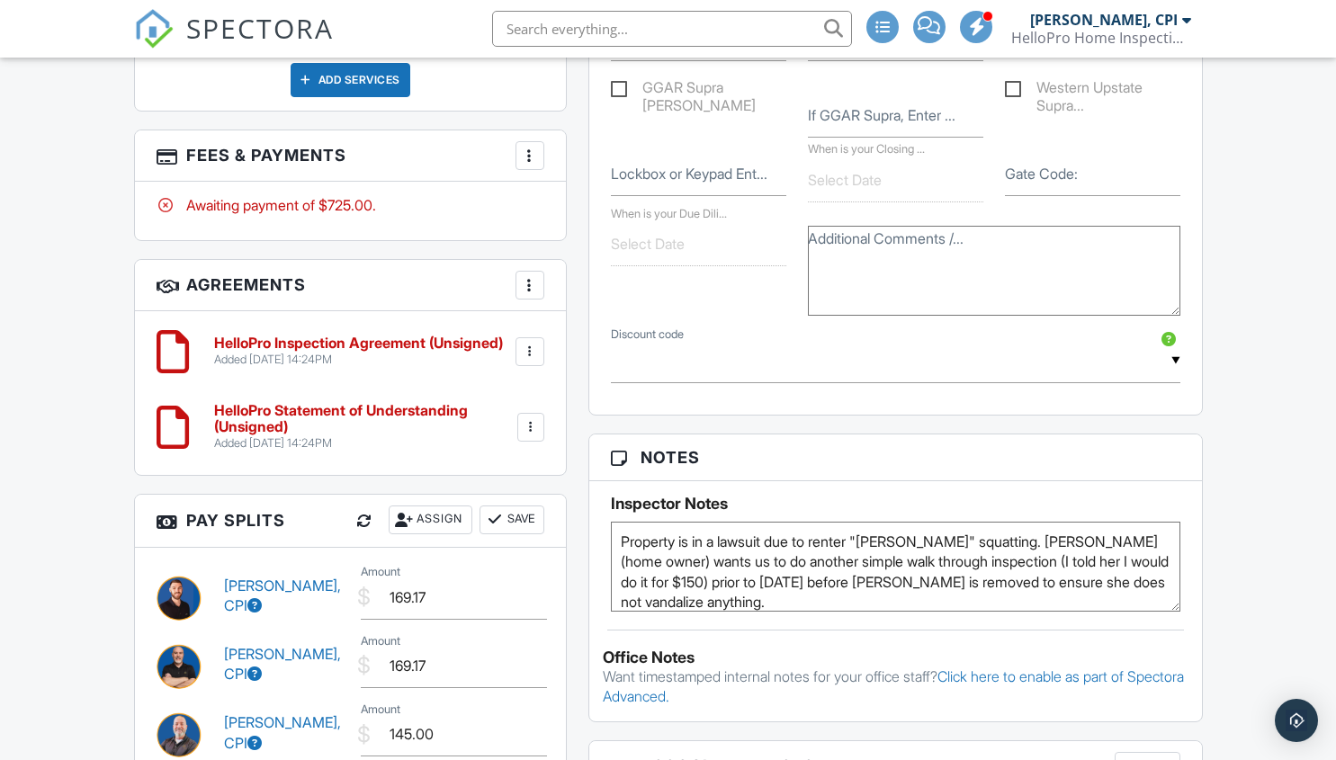
click at [637, 535] on textarea "Property is in a lawsuit due to renter "Samantha Burgess" squatting. Cindy (hom…" at bounding box center [896, 567] width 570 height 90
paste textarea "The McCord Law Firm, LLC 214 Adley Way Greenville, SC 29607 Phone: 864-593-2292…"
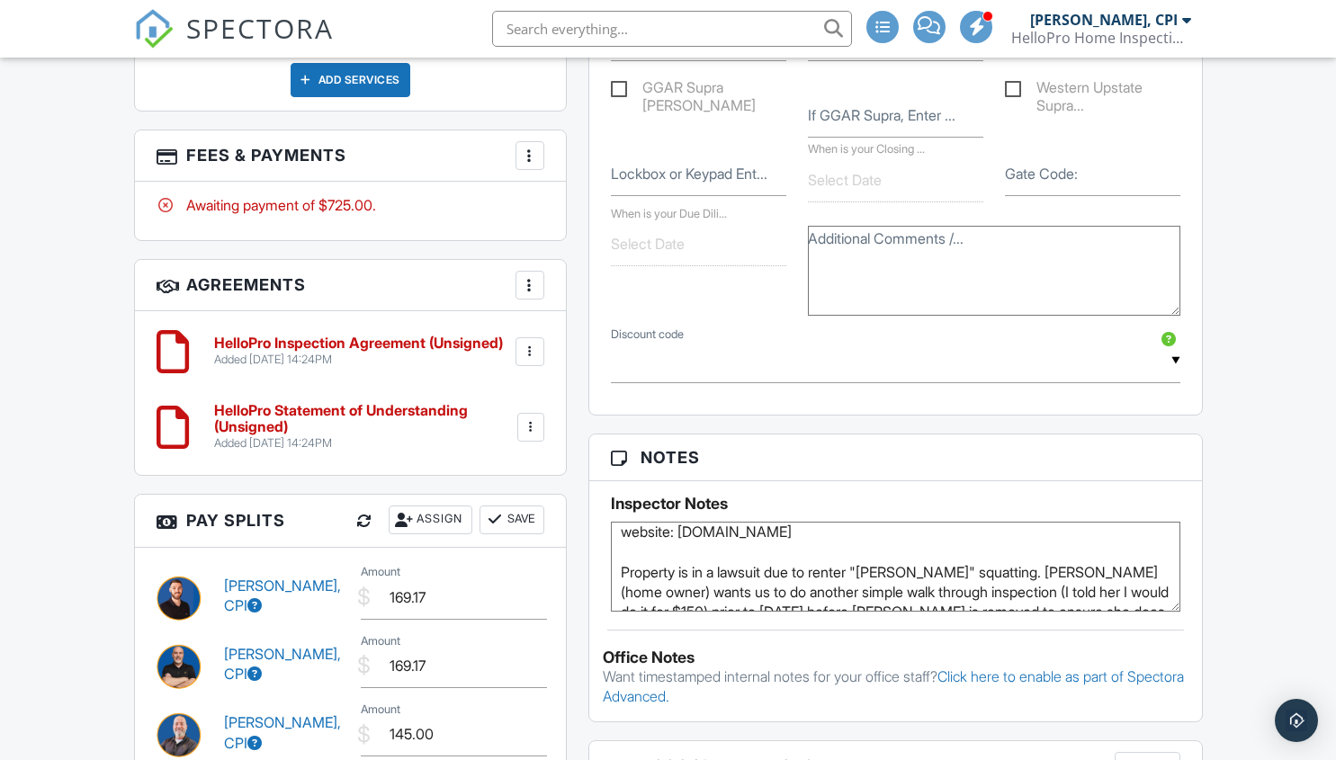
scroll to position [90, 0]
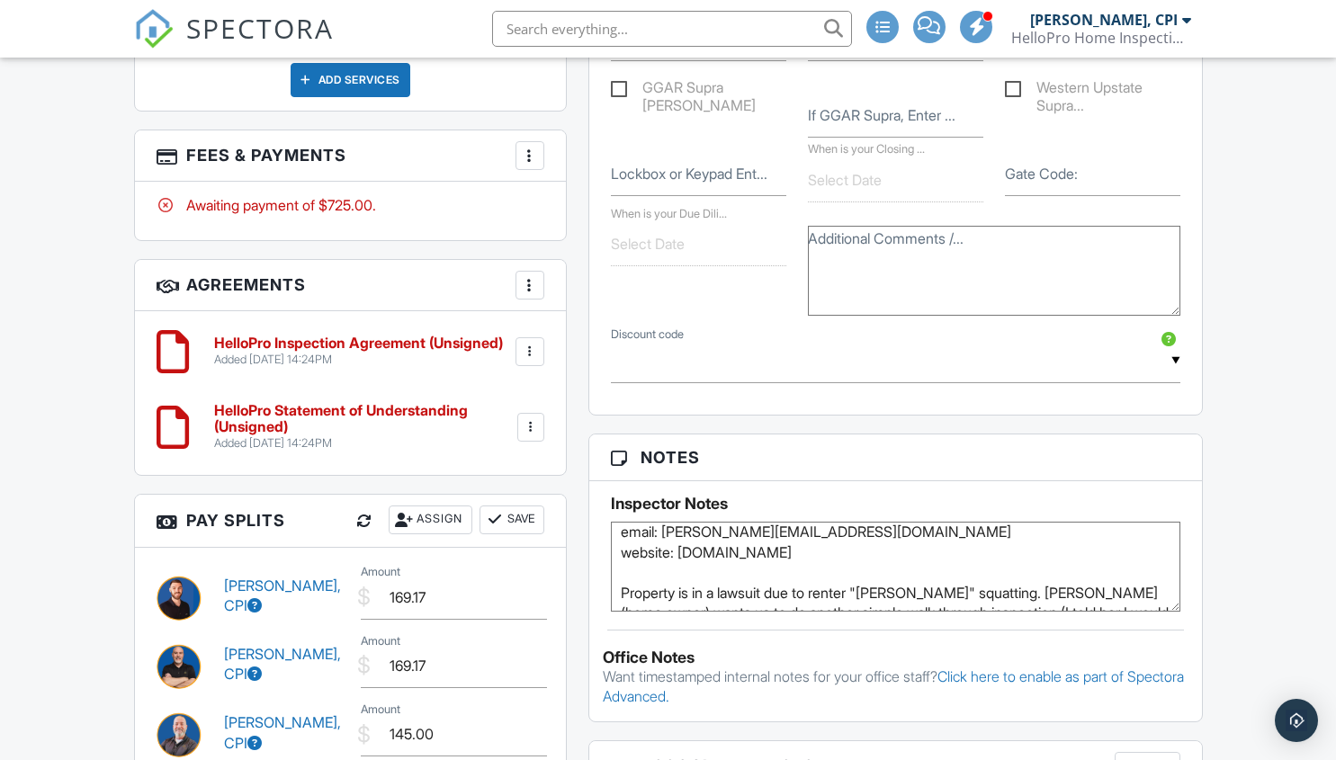
drag, startPoint x: 621, startPoint y: 530, endPoint x: 769, endPoint y: 532, distance: 148.5
click at [769, 532] on textarea "Property is in a lawsuit due to renter "Samantha Burgess" squatting. Cindy (hom…" at bounding box center [896, 567] width 570 height 90
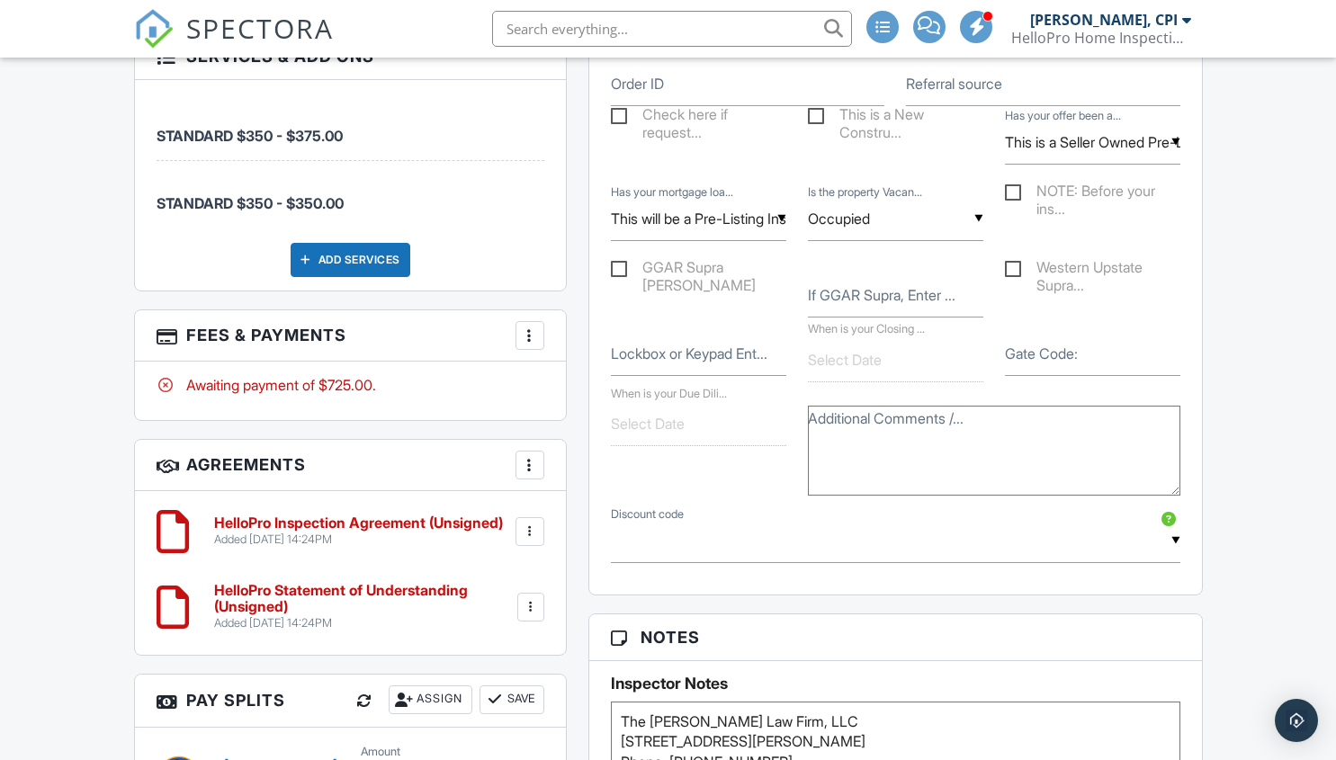
scroll to position [1260, 0]
type textarea "The [PERSON_NAME] Law Firm, LLC [STREET_ADDRESS][PERSON_NAME] Phone: [PHONE_NUM…"
click at [1257, 436] on div "Dashboard Inspections Templates Contacts Metrics Automations Settings Support C…" at bounding box center [668, 239] width 1336 height 2883
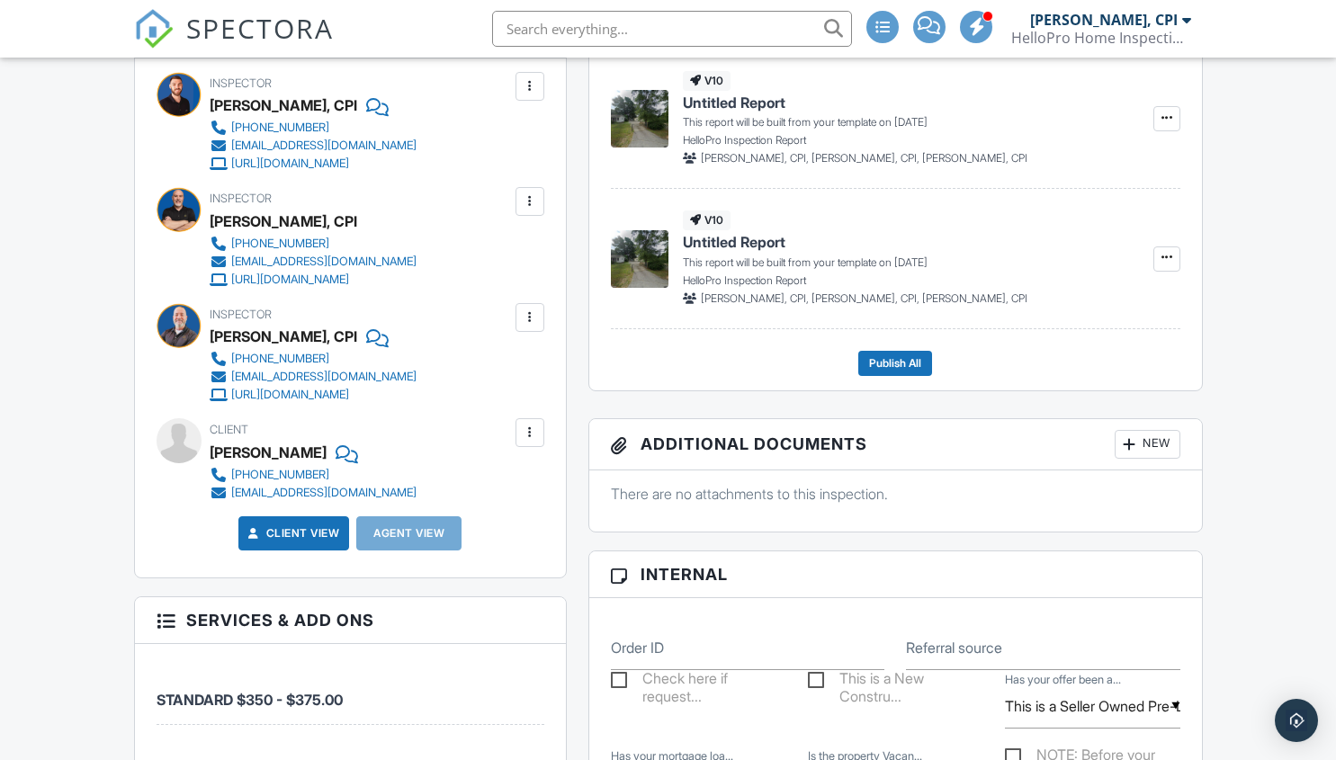
scroll to position [720, 0]
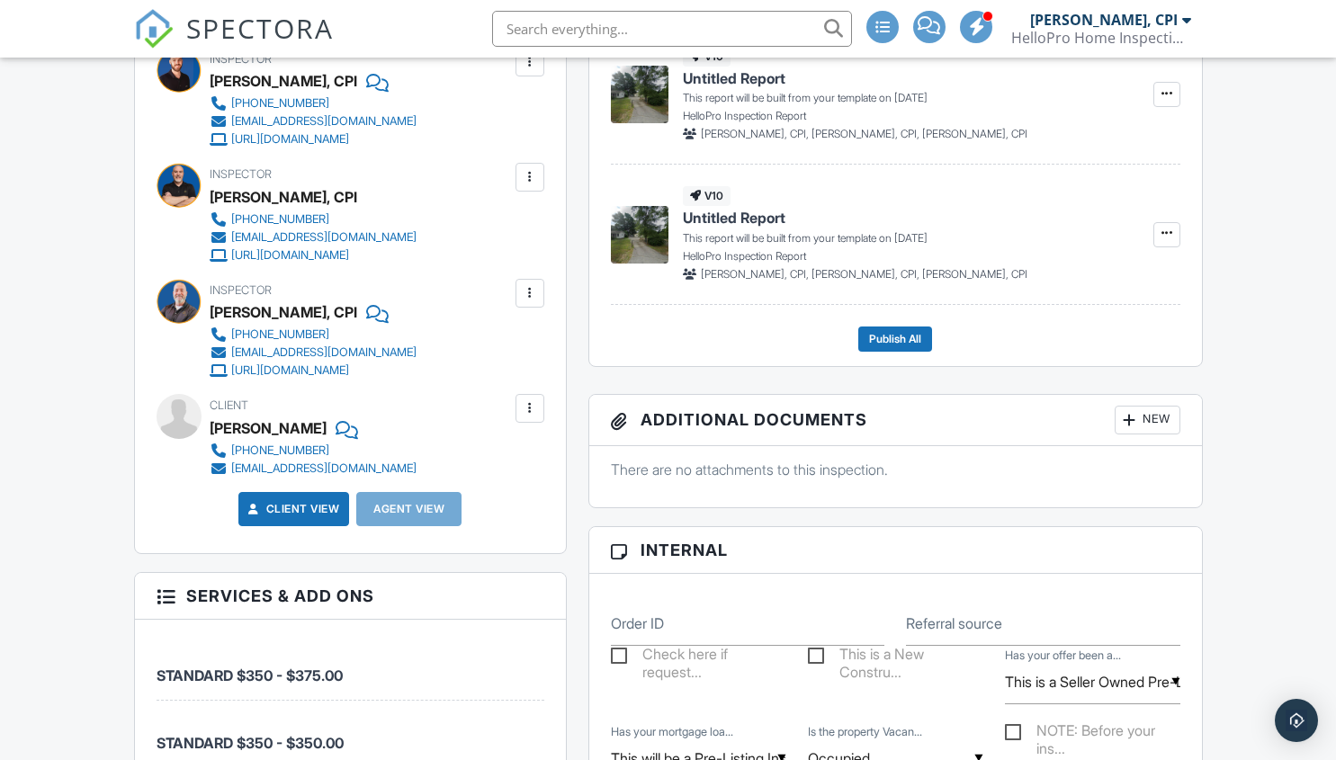
click at [524, 401] on div at bounding box center [530, 409] width 18 height 18
click at [495, 460] on li "Edit" at bounding box center [488, 463] width 92 height 45
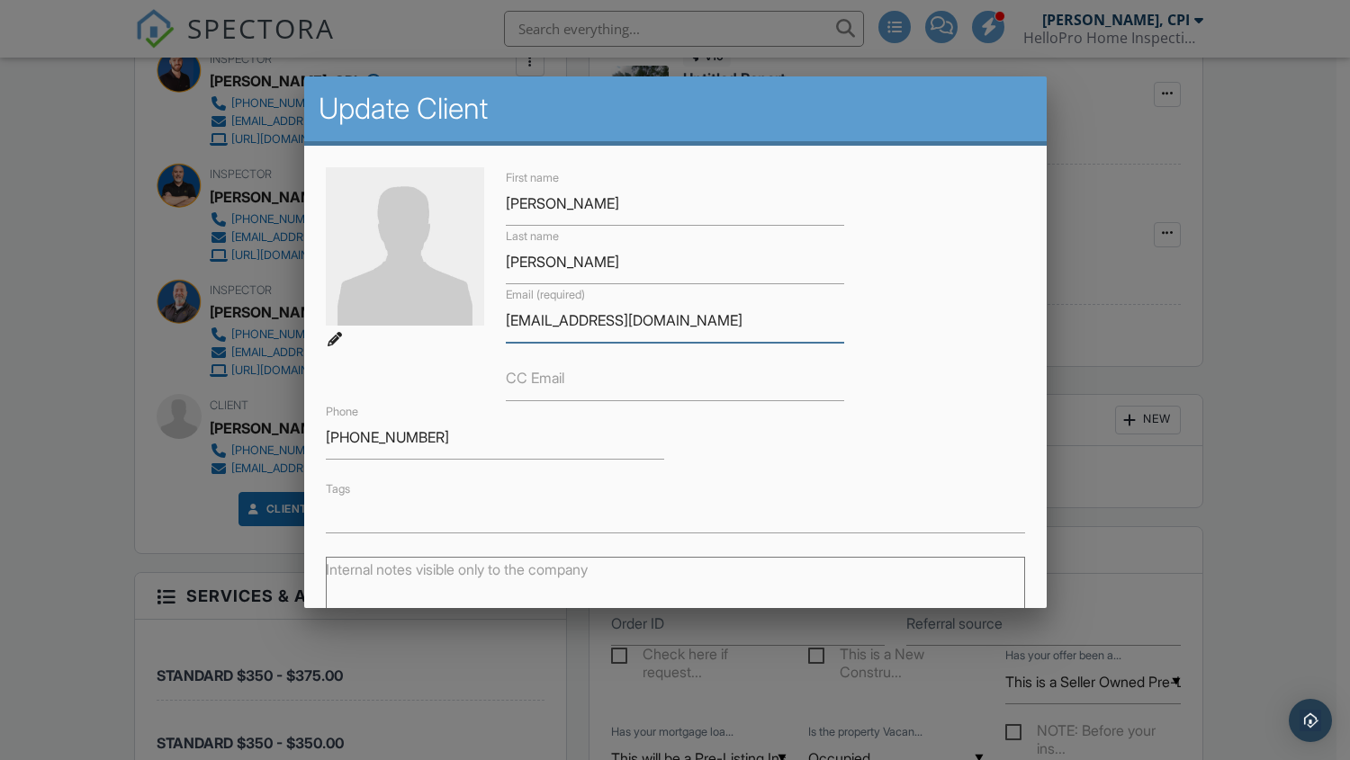
drag, startPoint x: 701, startPoint y: 319, endPoint x: 463, endPoint y: 330, distance: 238.7
click at [463, 330] on div "First name [PERSON_NAME] Last name [PERSON_NAME] Email (required) [EMAIL_ADDRES…" at bounding box center [675, 350] width 721 height 366
click at [94, 444] on div at bounding box center [675, 385] width 1350 height 950
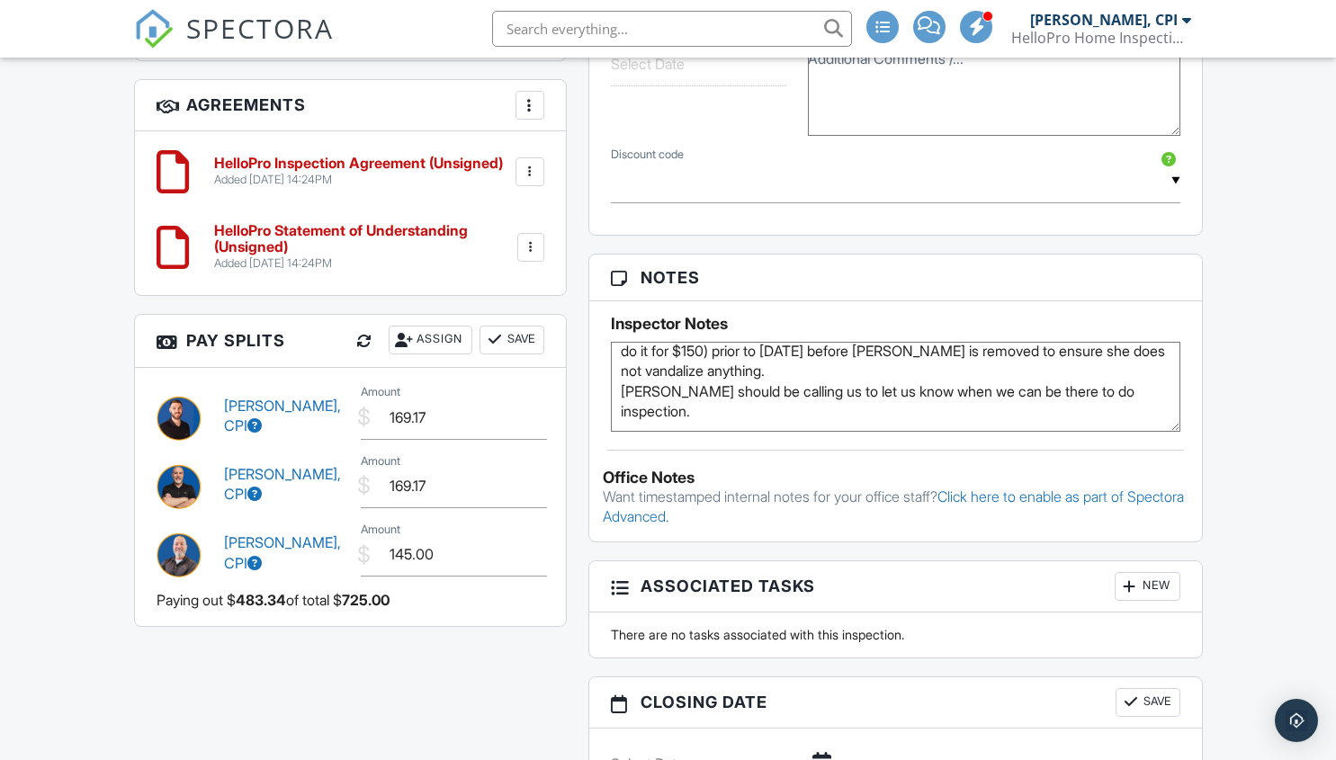
scroll to position [0, 0]
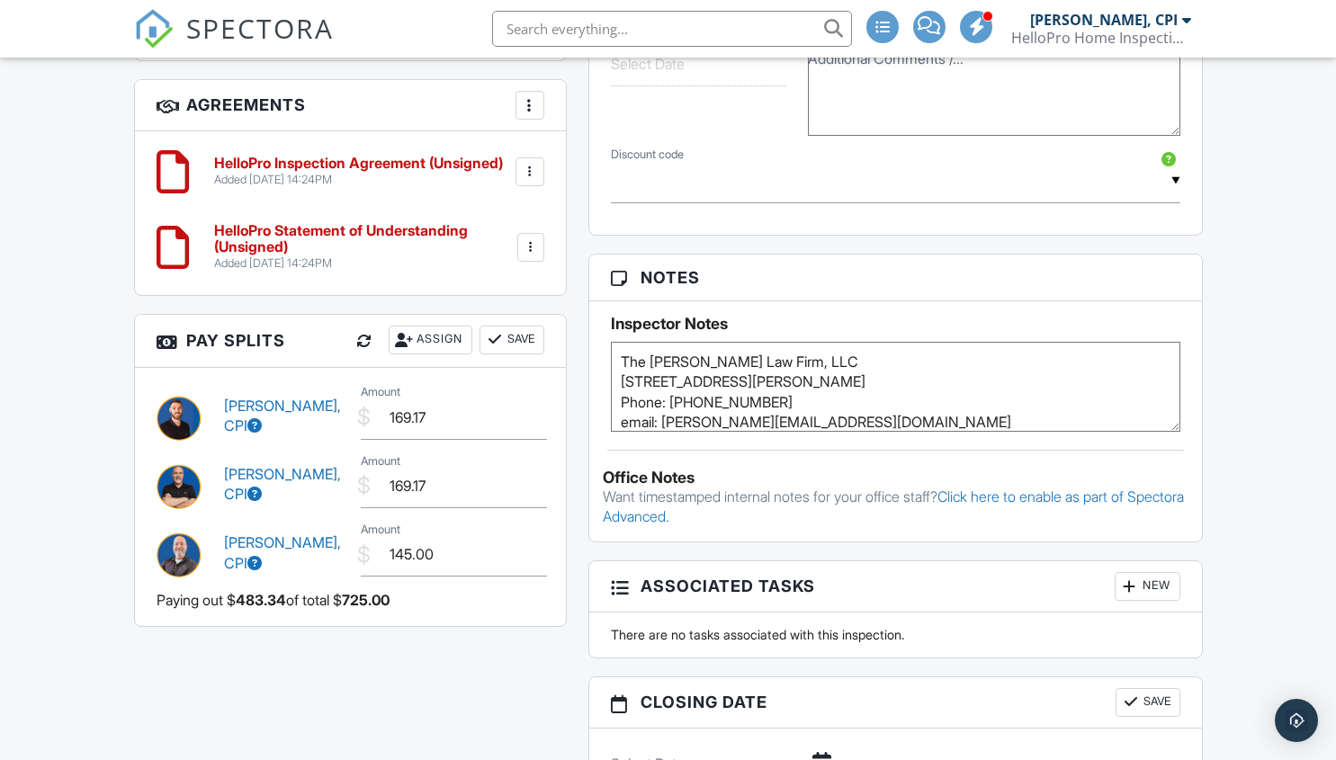
click at [620, 360] on textarea "The [PERSON_NAME] Law Firm, LLC [STREET_ADDRESS][PERSON_NAME] Phone: [PHONE_NUM…" at bounding box center [896, 387] width 570 height 90
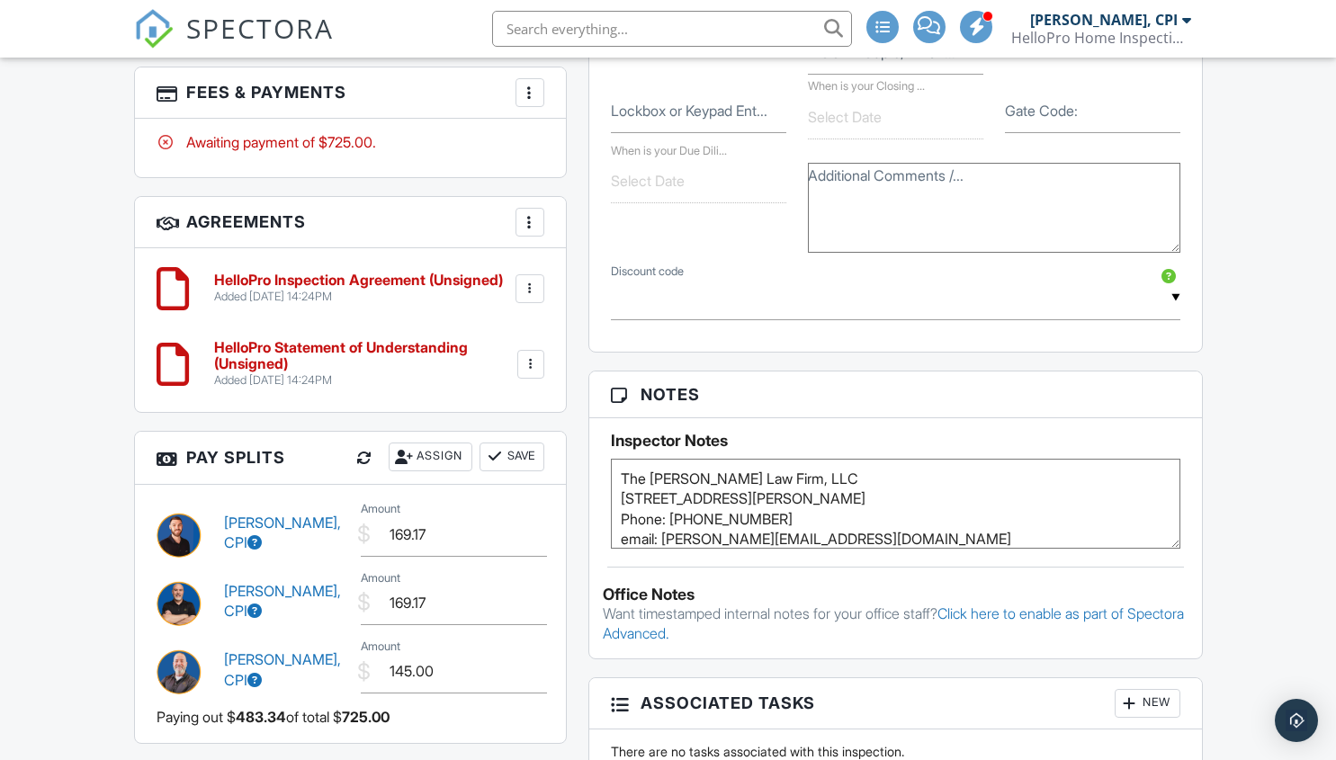
scroll to position [1440, 0]
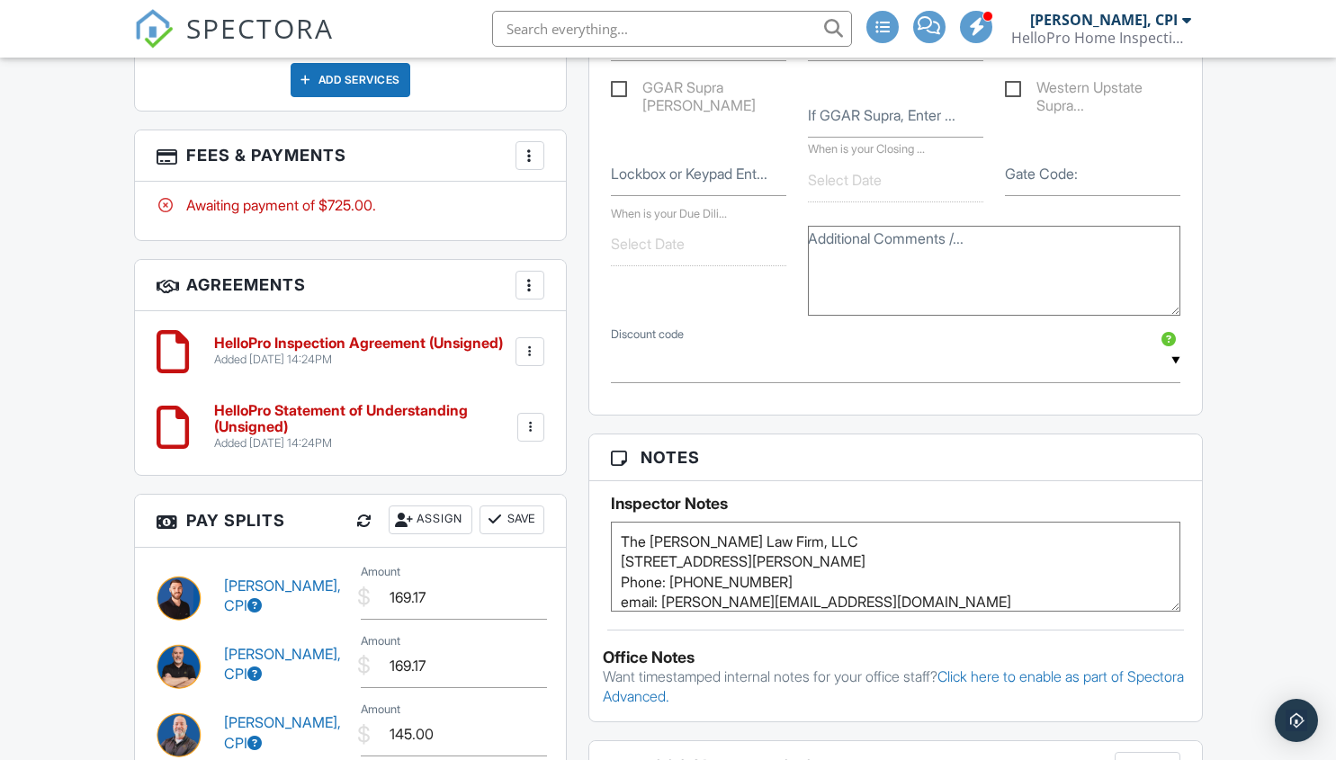
click at [876, 249] on textarea "Additional Comments /..." at bounding box center [994, 271] width 373 height 90
paste textarea "The [PERSON_NAME] Law Firm, LLC [STREET_ADDRESS][PERSON_NAME] Phone: [PHONE_NUM…"
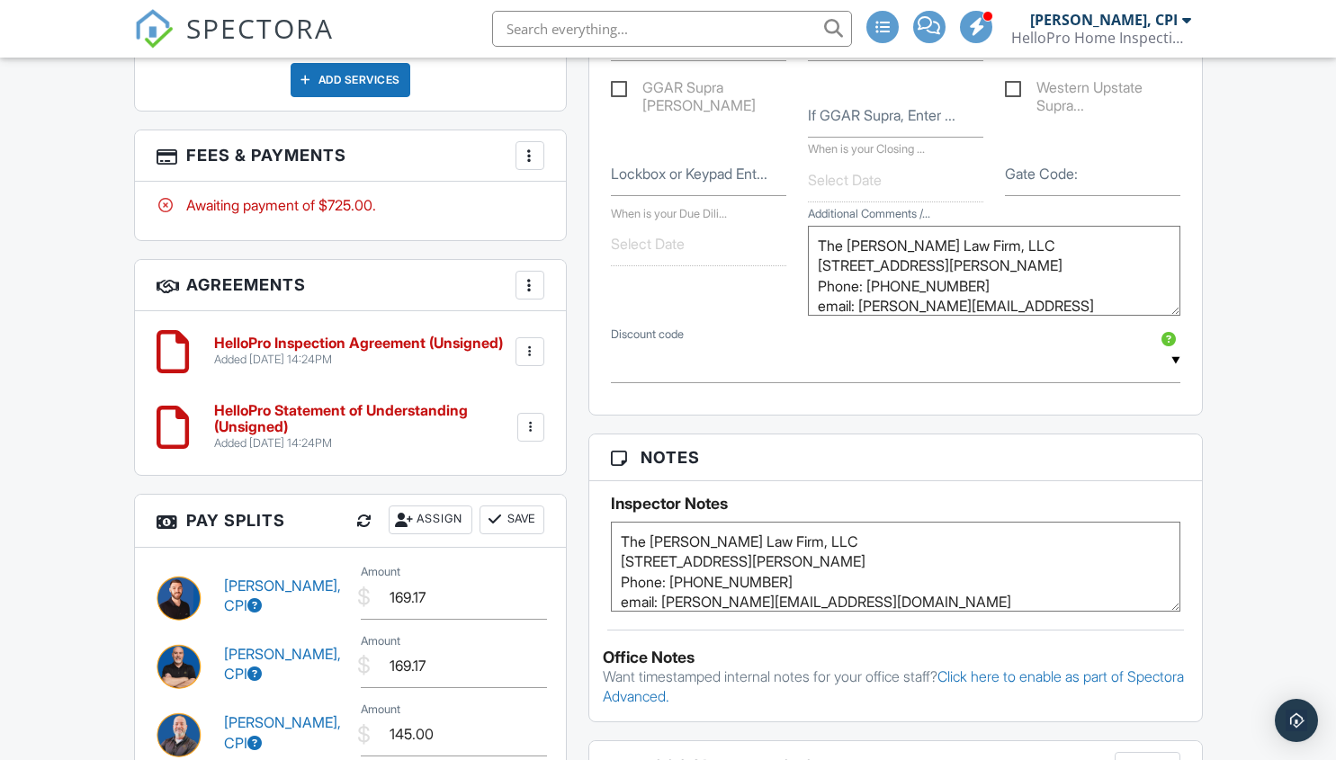
scroll to position [221, 0]
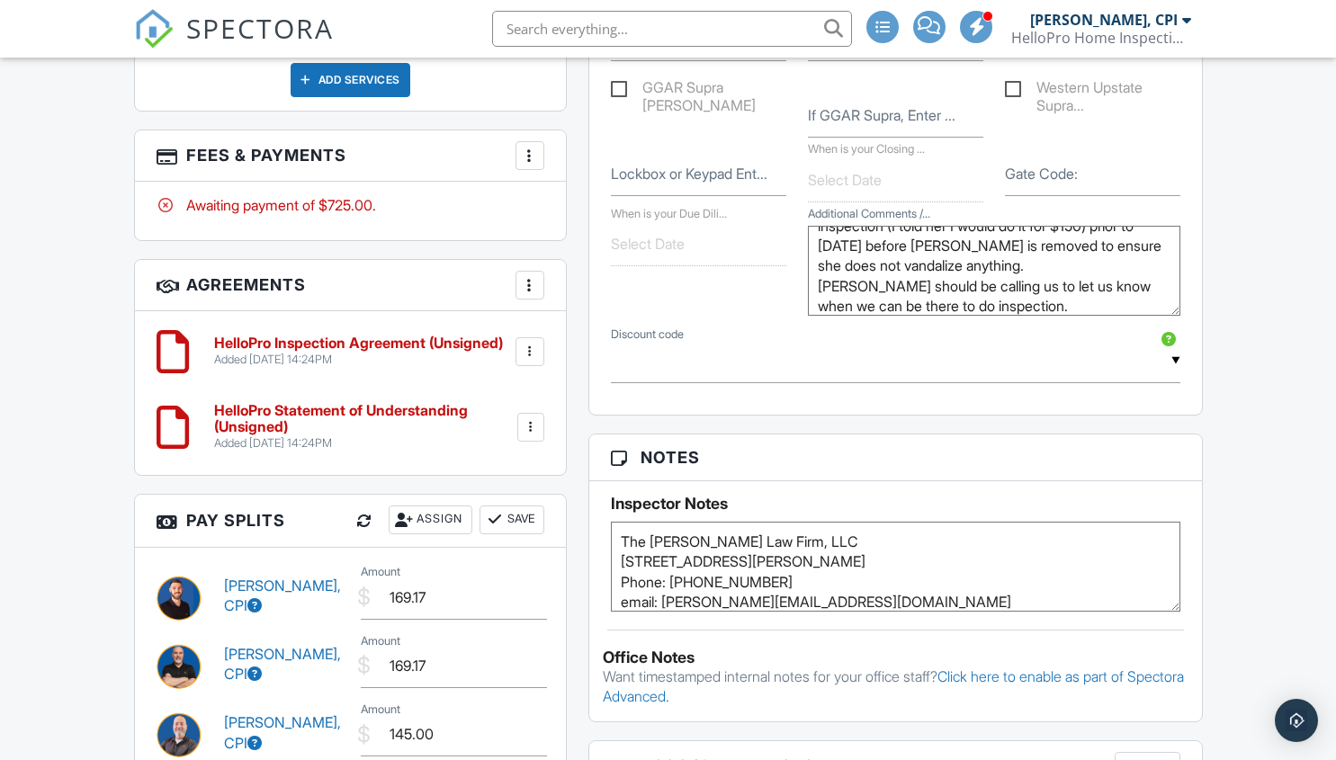
type textarea "The [PERSON_NAME] Law Firm, LLC [STREET_ADDRESS][PERSON_NAME] Phone: [PHONE_NUM…"
click at [641, 553] on textarea "The [PERSON_NAME] Law Firm, LLC [STREET_ADDRESS][PERSON_NAME] Phone: [PHONE_NUM…" at bounding box center [896, 567] width 570 height 90
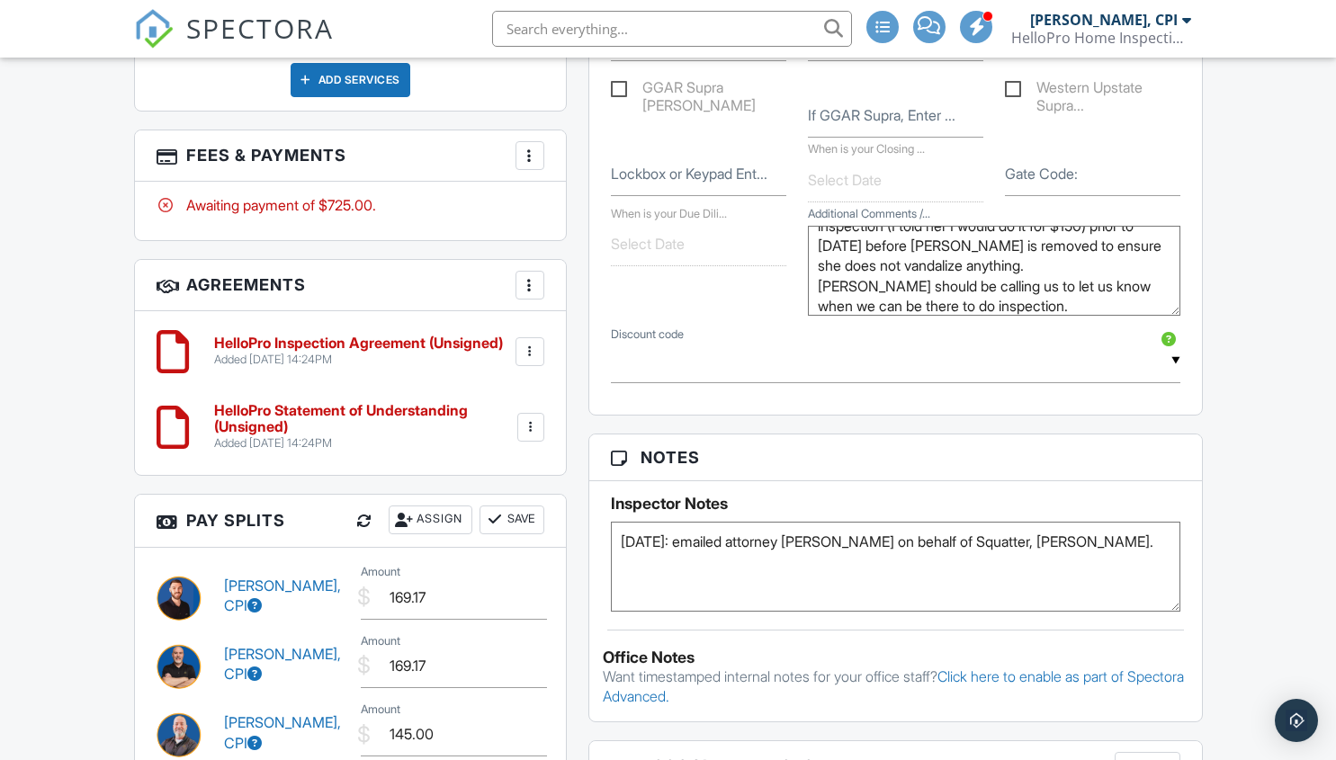
click at [873, 544] on textarea "The [PERSON_NAME] Law Firm, LLC [STREET_ADDRESS][PERSON_NAME] Phone: [PHONE_NUM…" at bounding box center [896, 567] width 570 height 90
click at [861, 567] on textarea "The [PERSON_NAME] Law Firm, LLC [STREET_ADDRESS][PERSON_NAME] Phone: [PHONE_NUM…" at bounding box center [896, 567] width 570 height 90
drag, startPoint x: 875, startPoint y: 543, endPoint x: 905, endPoint y: 569, distance: 40.2
click at [905, 569] on textarea "The [PERSON_NAME] Law Firm, LLC [STREET_ADDRESS][PERSON_NAME] Phone: [PHONE_NUM…" at bounding box center [896, 567] width 570 height 90
type textarea "[DATE]: emailed attorney [PERSON_NAME] on behalf of Squatter, [PERSON_NAME]."
